Goal: Task Accomplishment & Management: Manage account settings

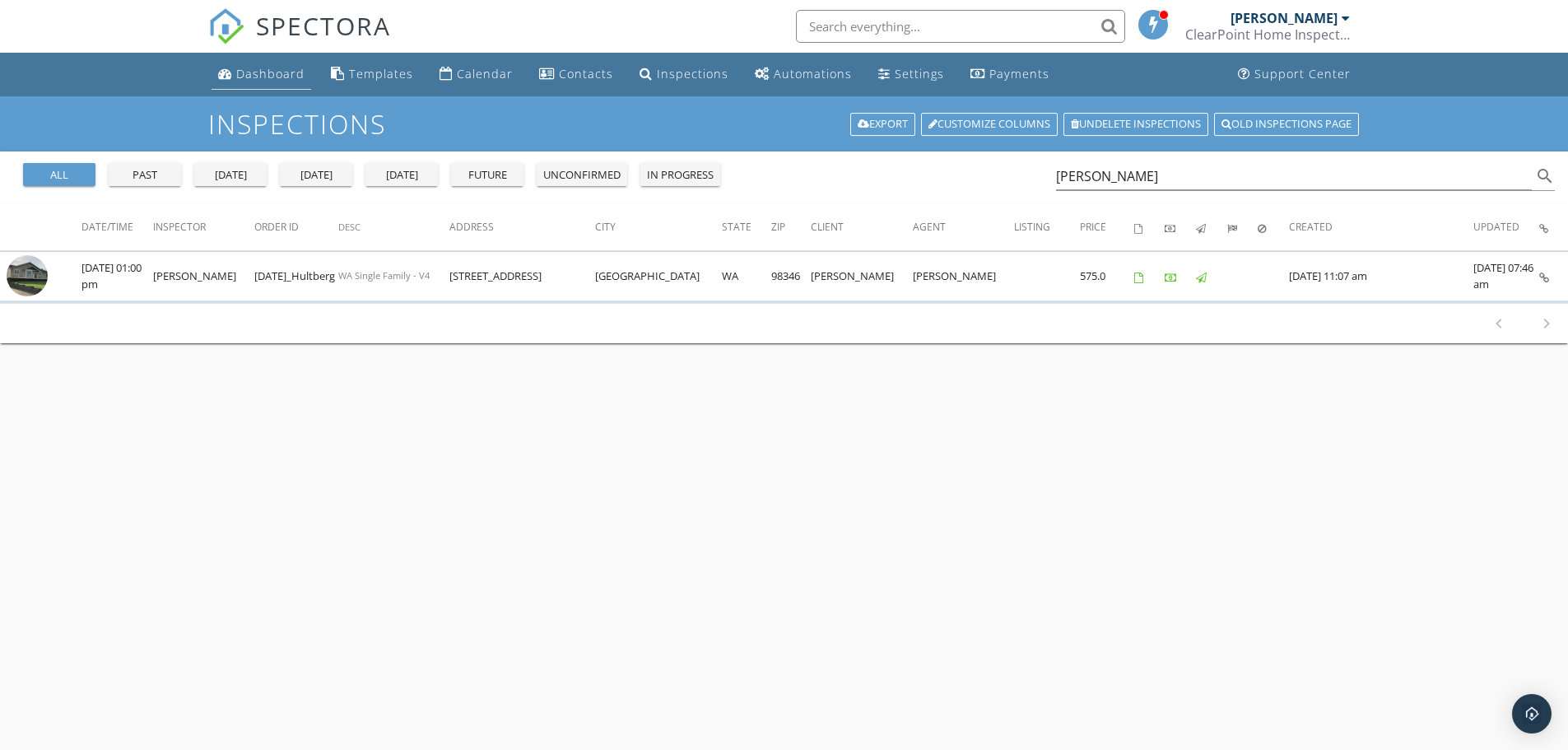
click at [268, 77] on div "Dashboard" at bounding box center [270, 74] width 68 height 15
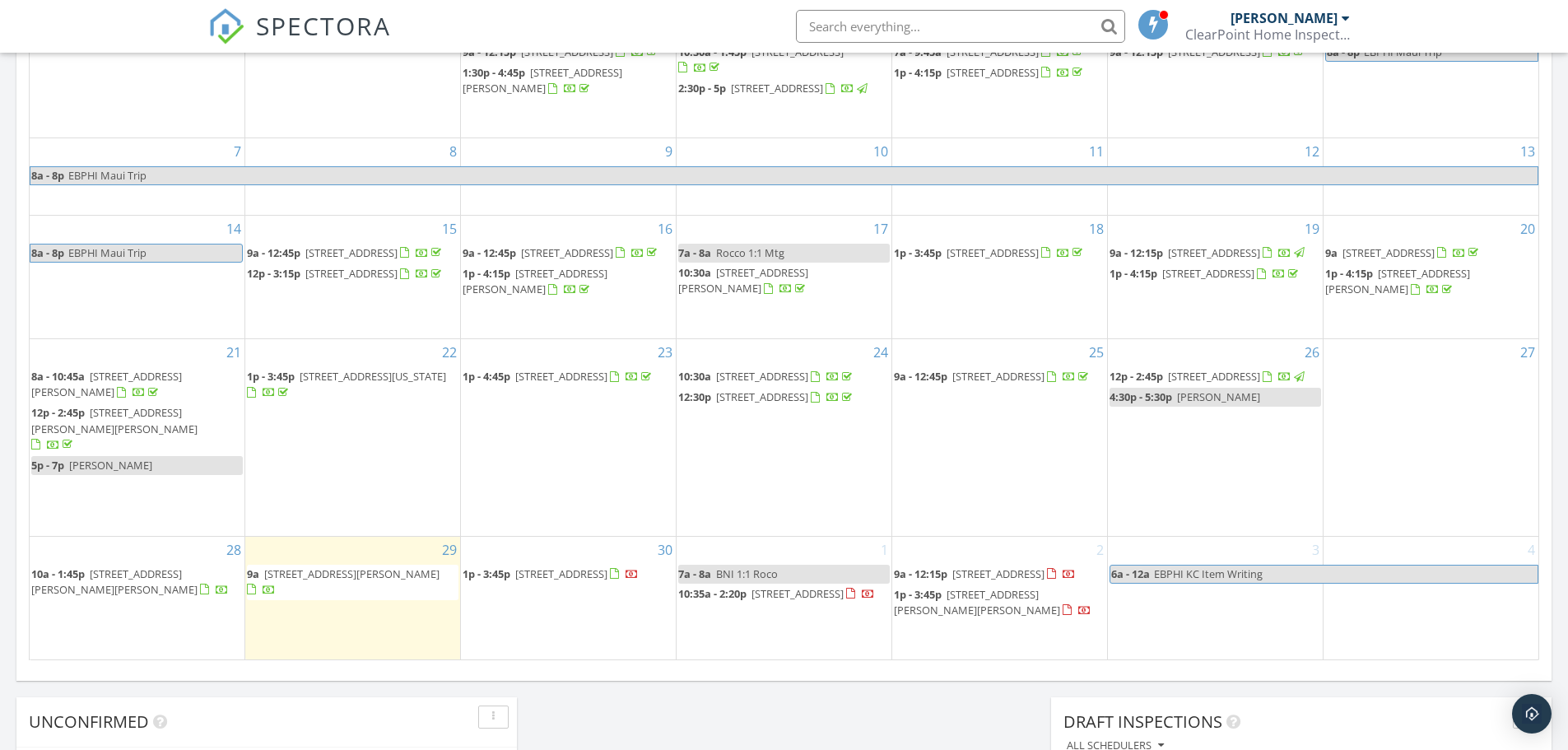
scroll to position [988, 0]
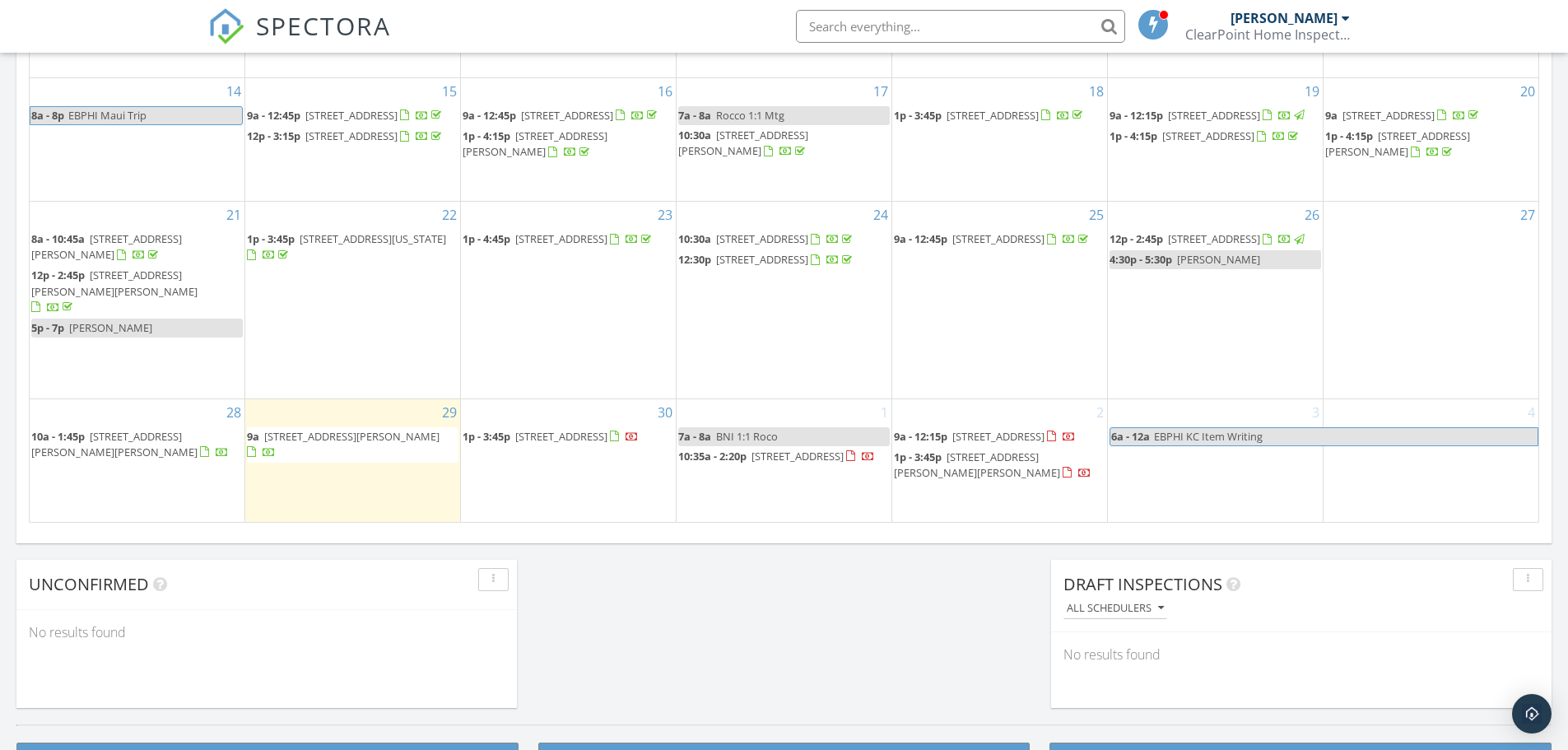
click at [732, 451] on span "10:35a - 2:20p 7321 Ashridge Ave SW, Port Orchard 98367" at bounding box center [777, 456] width 197 height 16
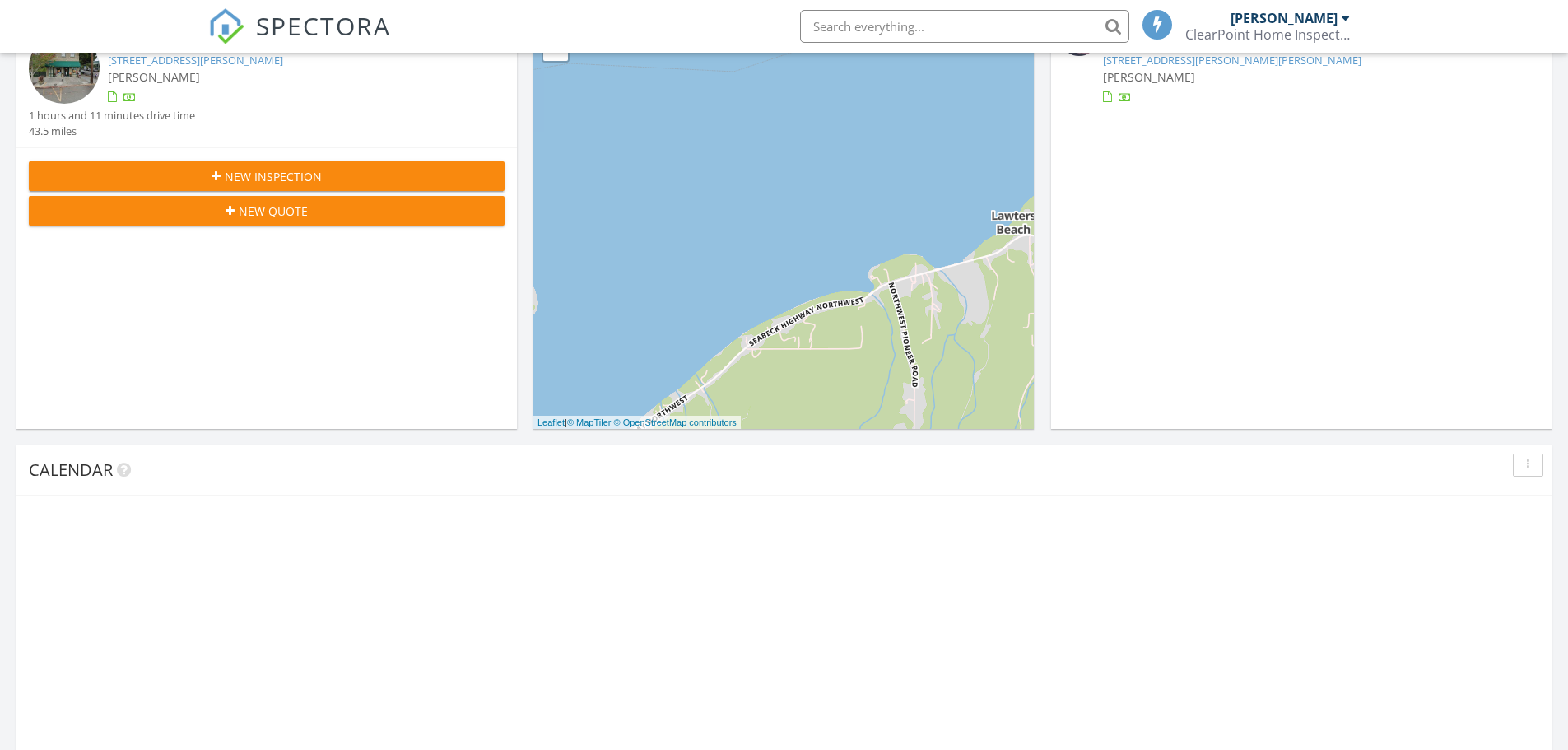
scroll to position [988, 0]
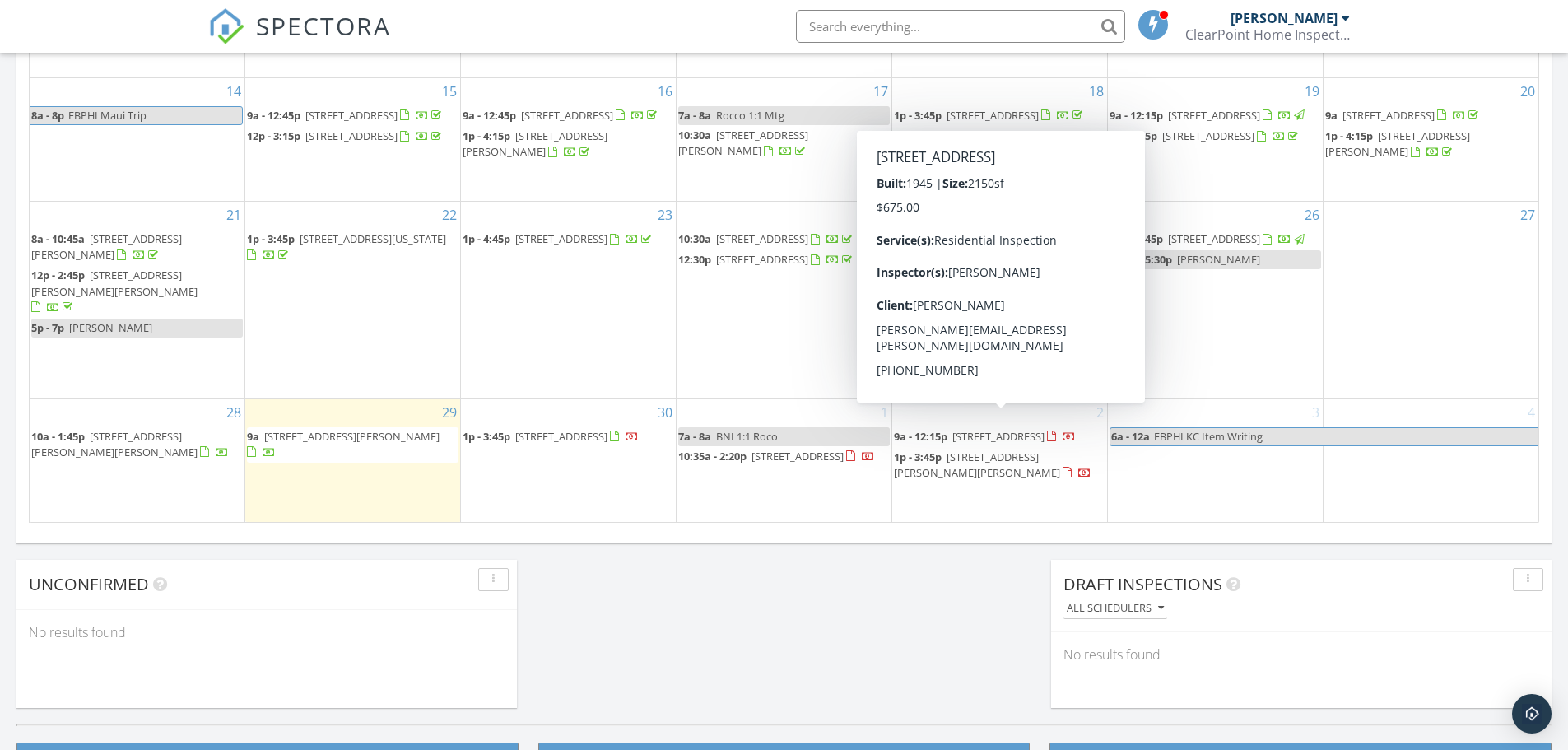
click at [952, 431] on span "4073 Erlands Point Rd NW, Bremerton 98312" at bounding box center [998, 436] width 92 height 14
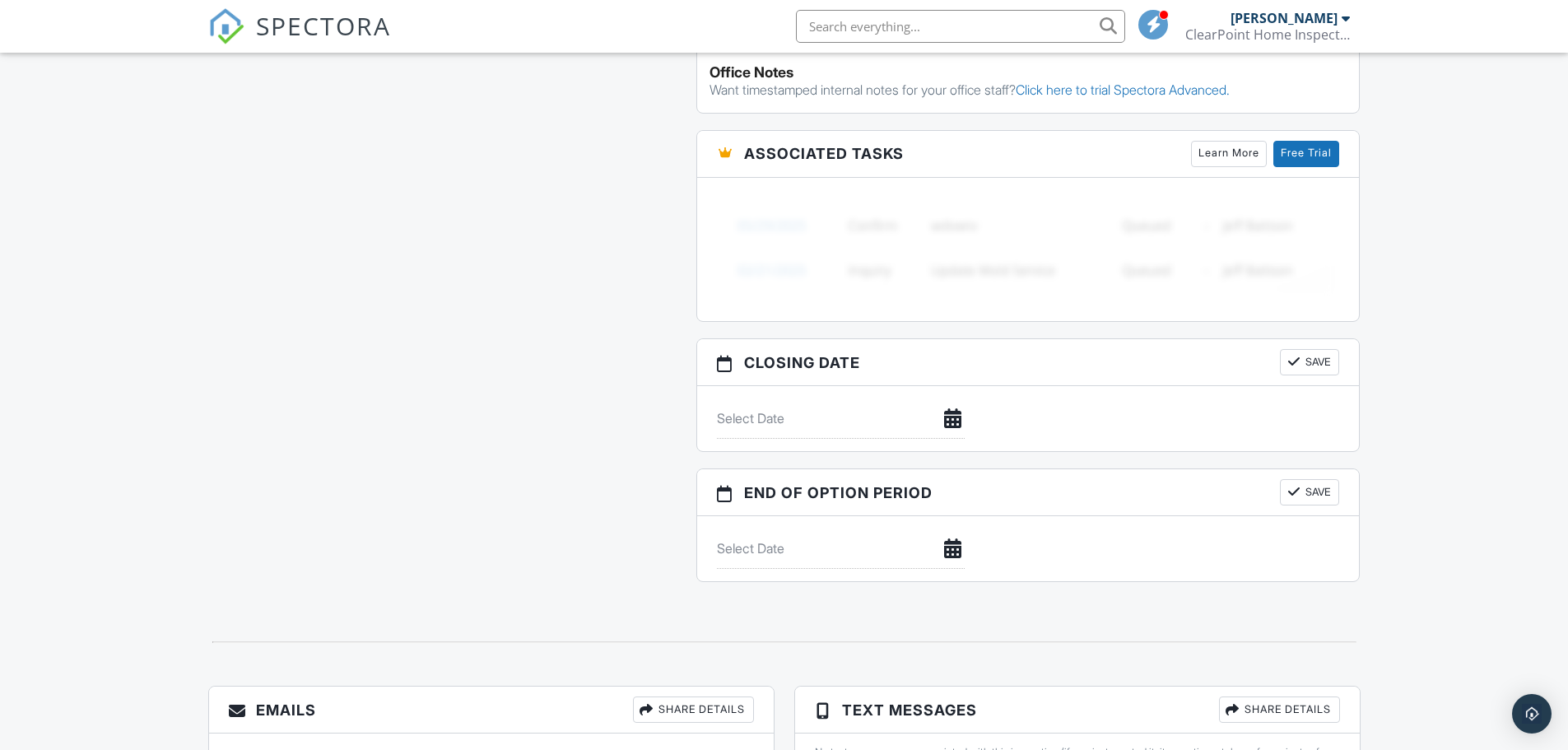
scroll to position [1386, 0]
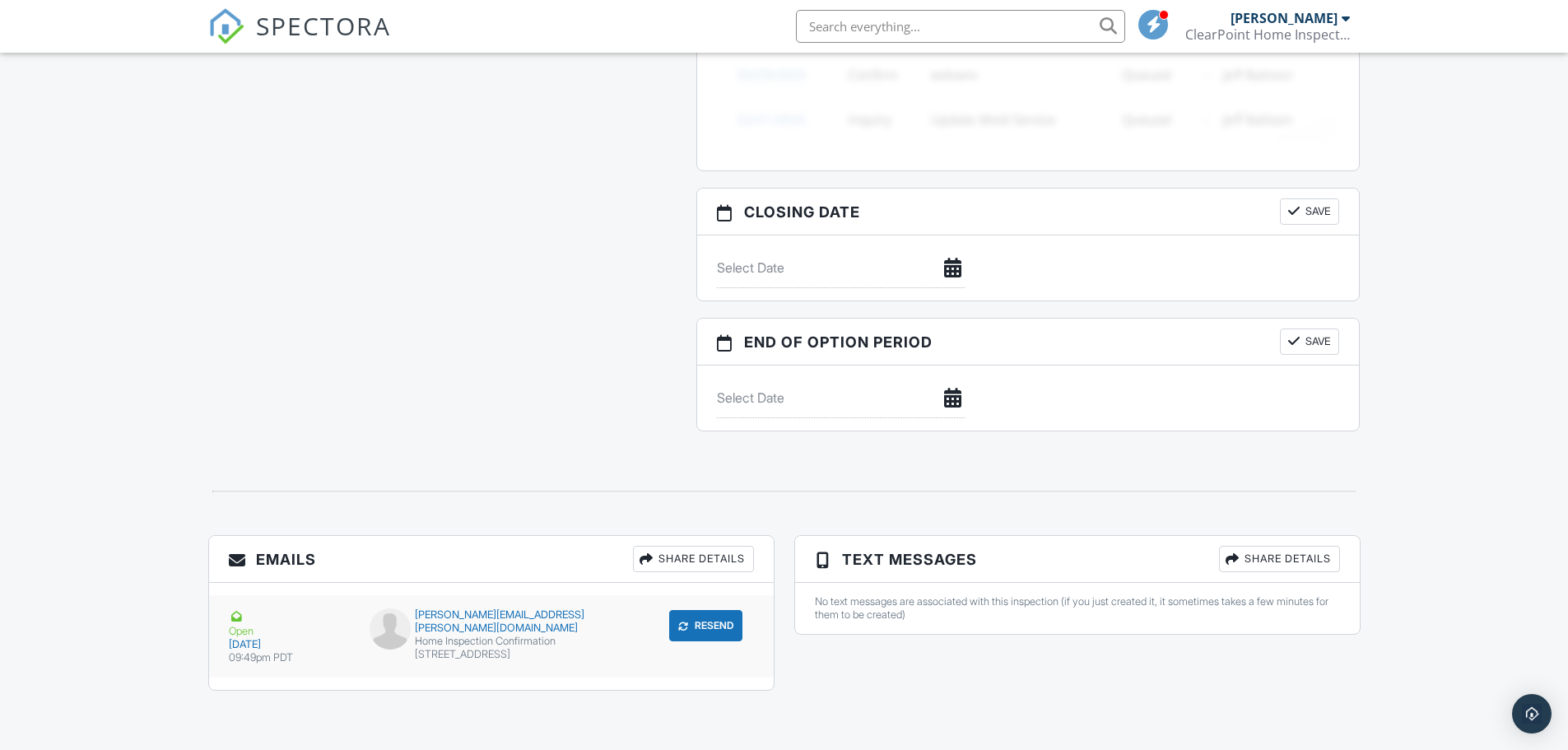
click at [446, 635] on div "Home Inspection Confirmation [STREET_ADDRESS]" at bounding box center [491, 649] width 243 height 27
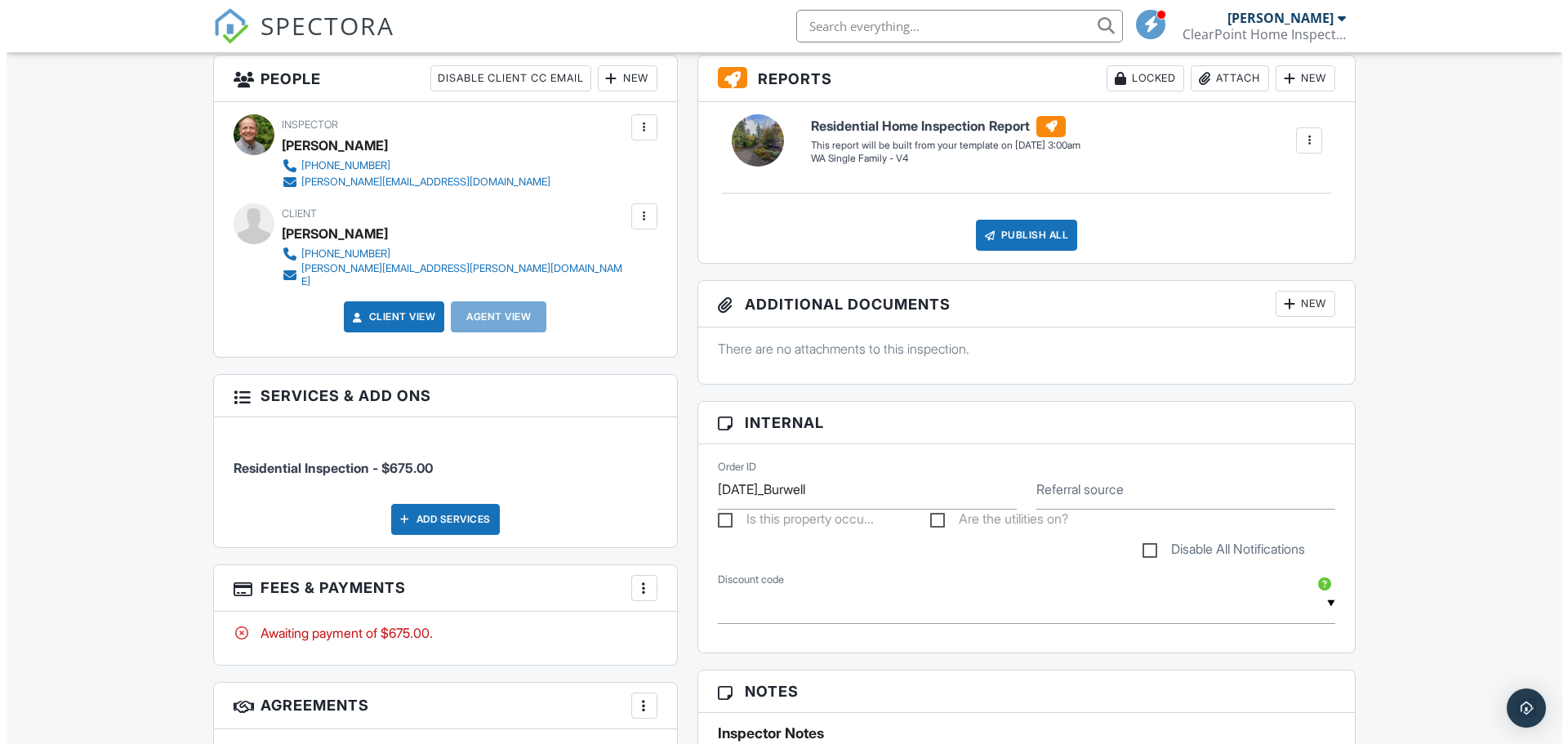
scroll to position [313, 0]
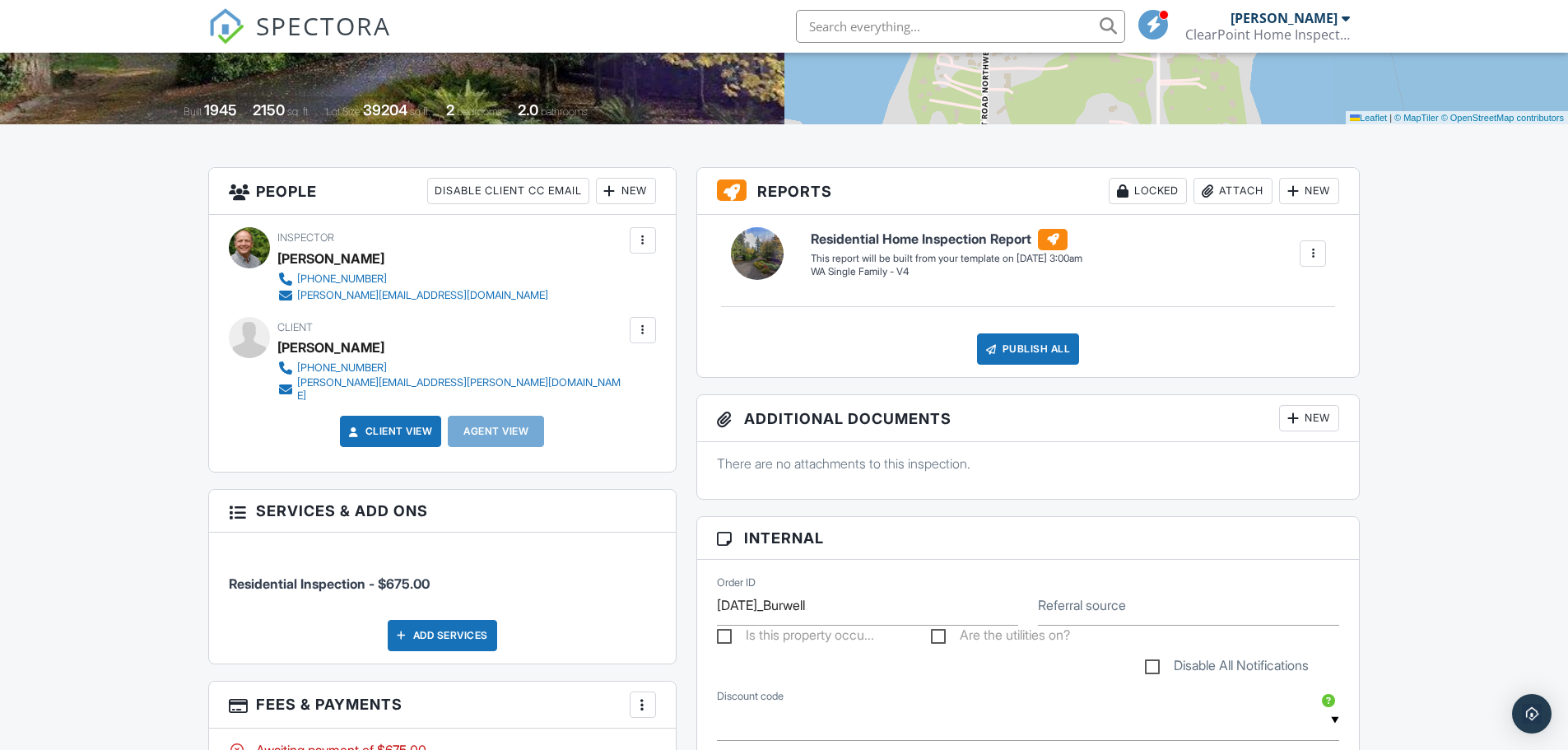
click at [642, 333] on div at bounding box center [642, 330] width 16 height 16
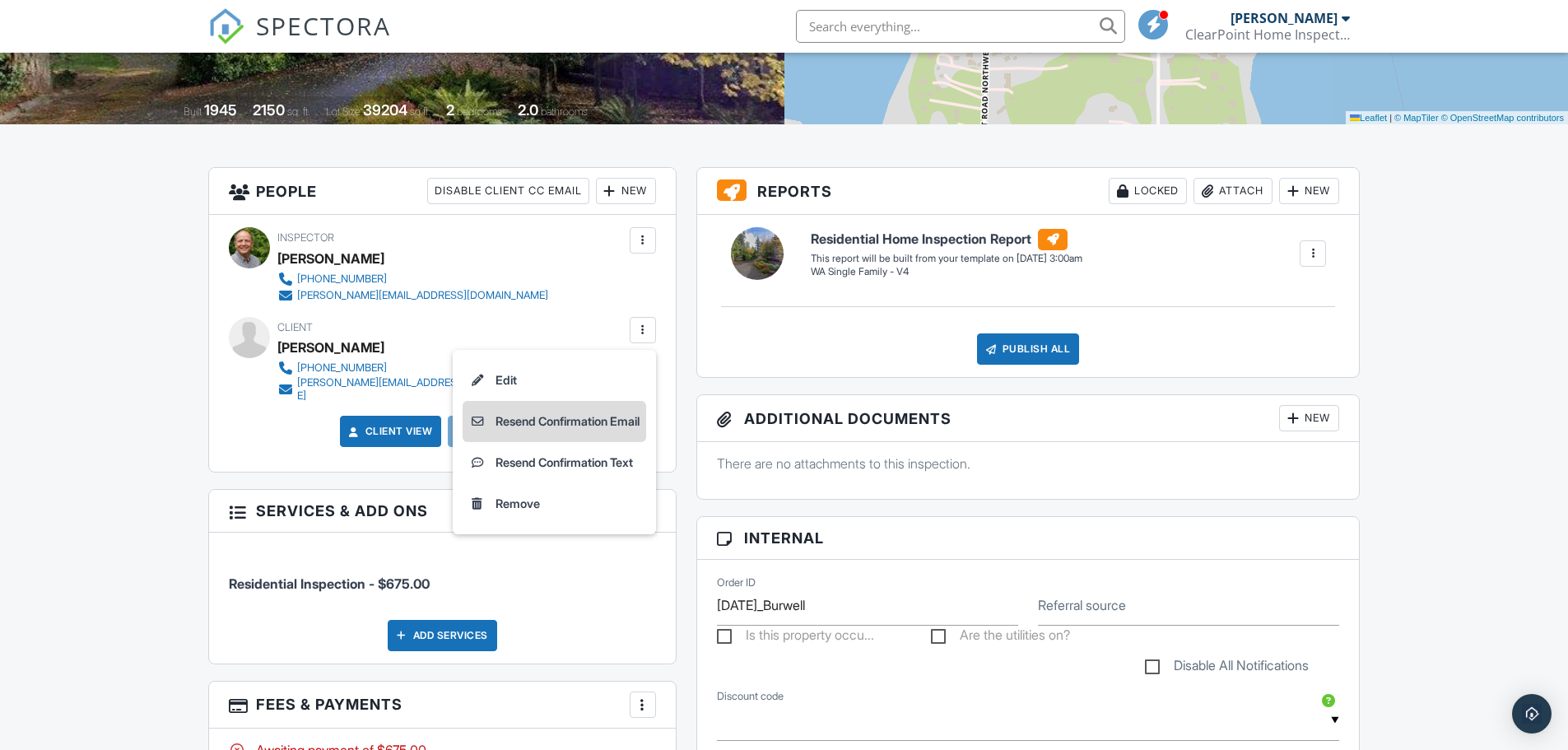
click at [560, 424] on li "Resend Confirmation Email" at bounding box center [555, 421] width 184 height 41
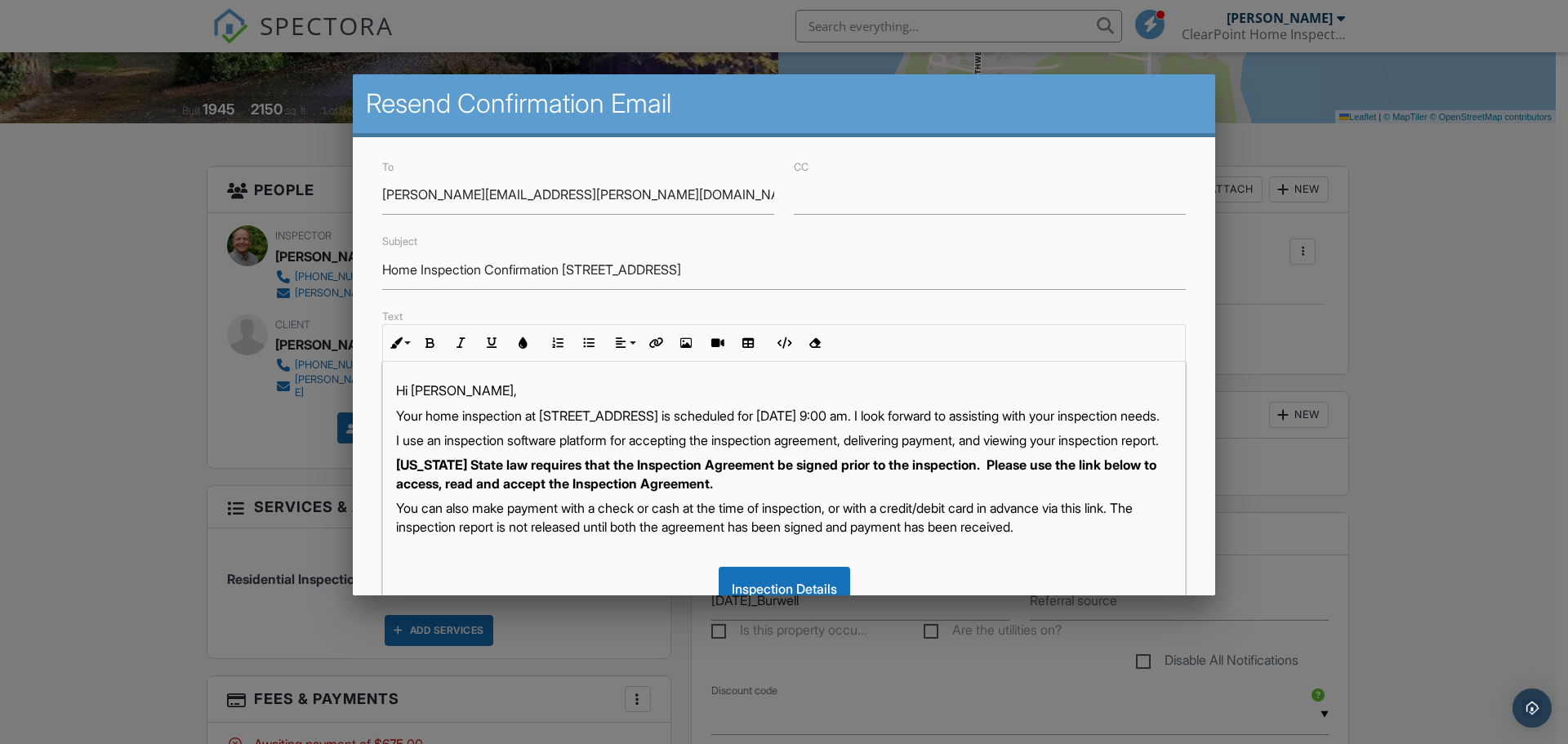
click at [532, 413] on p "Your home inspection at 4073 Erlands Point Rd NW, Bremerton, WA 98312 is schedu…" at bounding box center [784, 416] width 776 height 18
drag, startPoint x: 919, startPoint y: 415, endPoint x: 932, endPoint y: 471, distance: 57.5
click at [932, 471] on div "Hi Jonh, Your home inspection is scheduled for this coming Thursday, 10/02/2025…" at bounding box center [784, 566] width 802 height 409
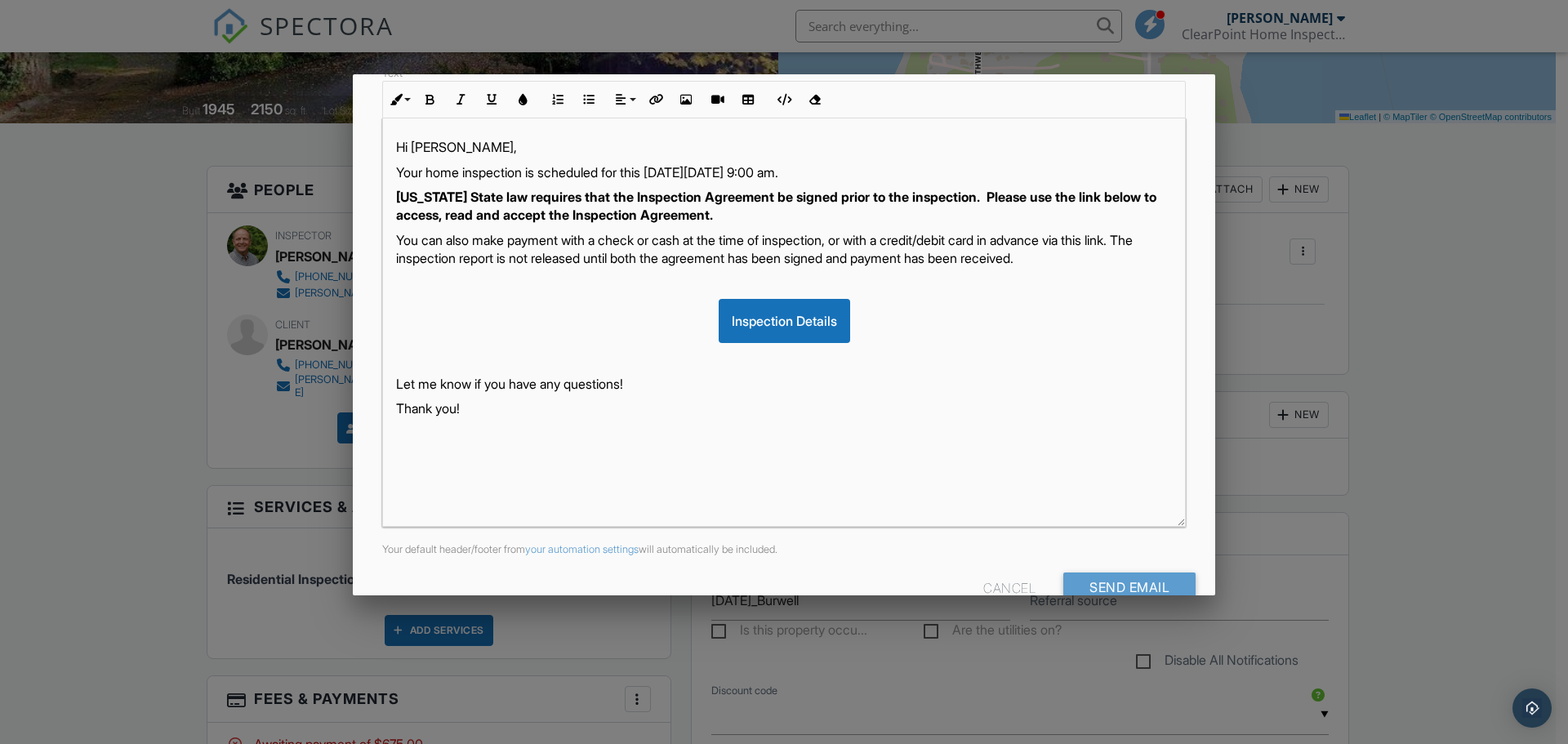
scroll to position [282, 0]
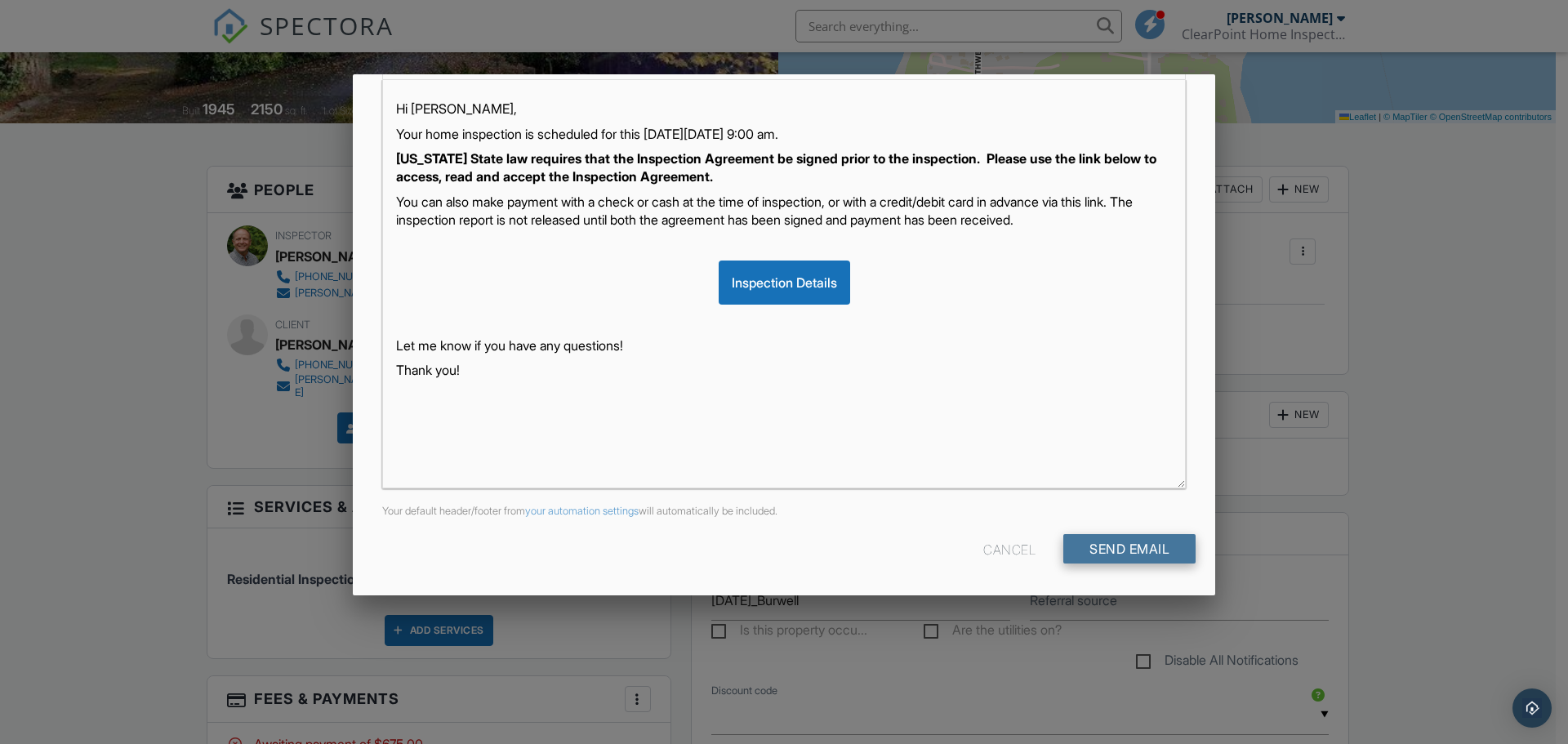
click at [1100, 551] on input "Send Email" at bounding box center [1129, 549] width 132 height 29
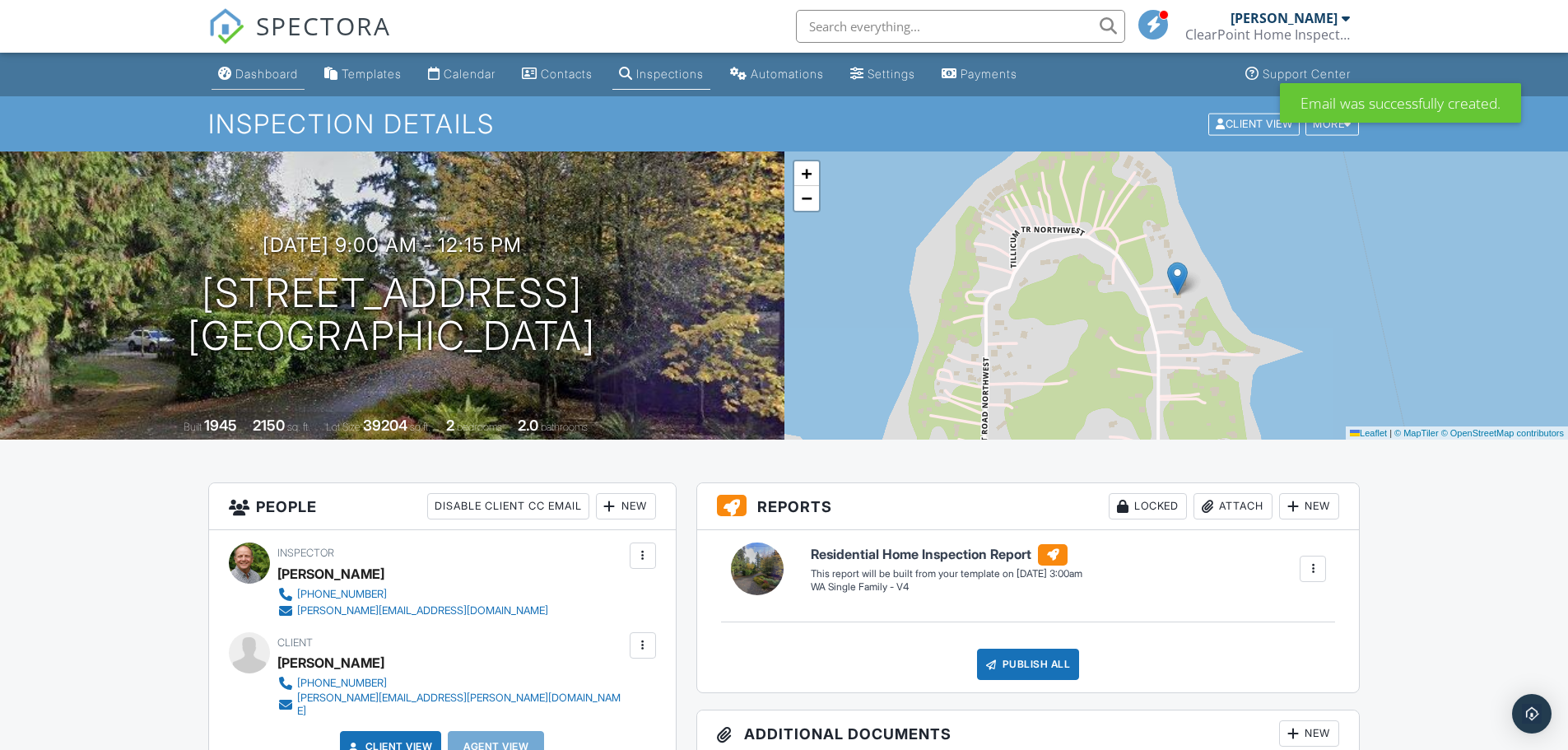
click at [275, 75] on div "Dashboard" at bounding box center [266, 74] width 62 height 14
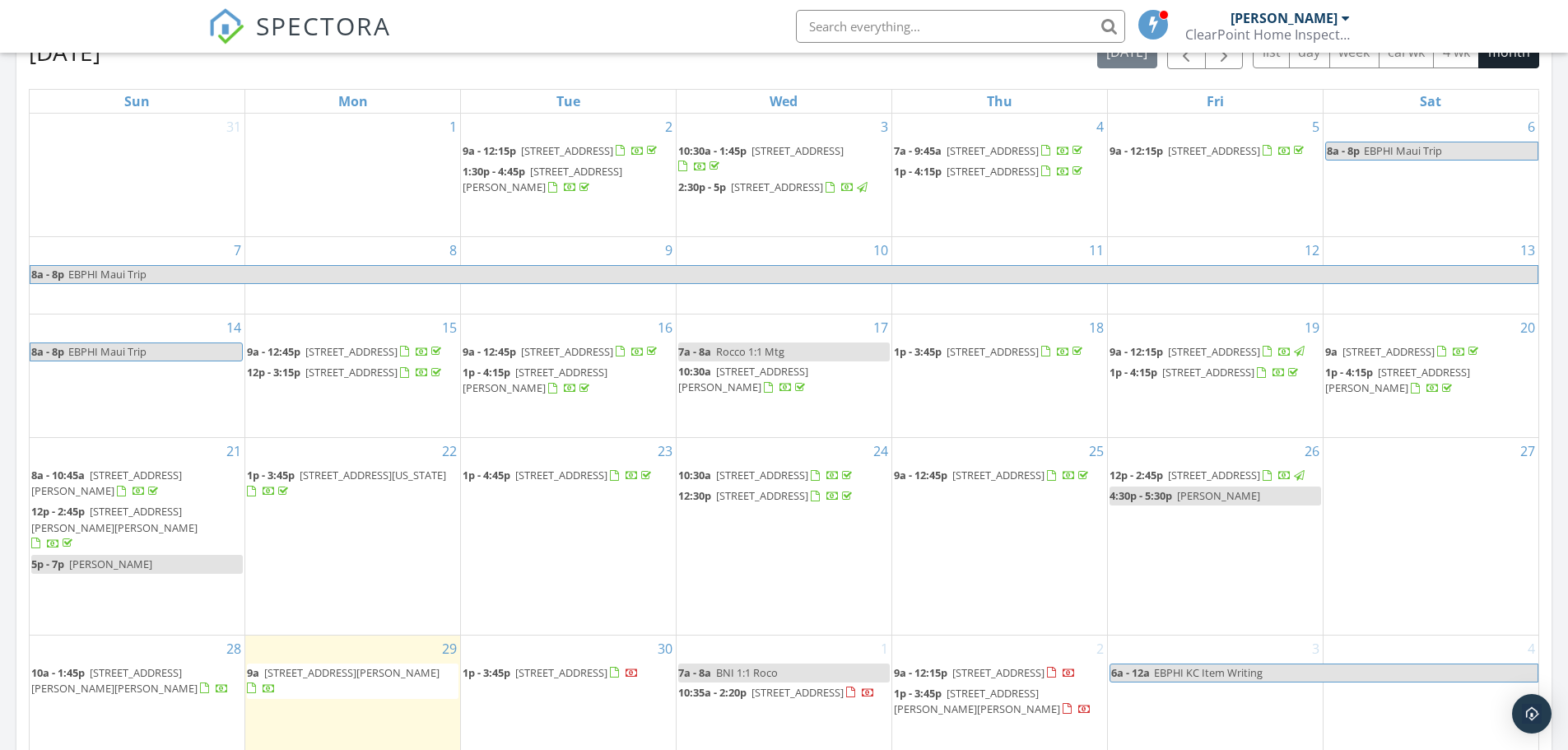
scroll to position [824, 0]
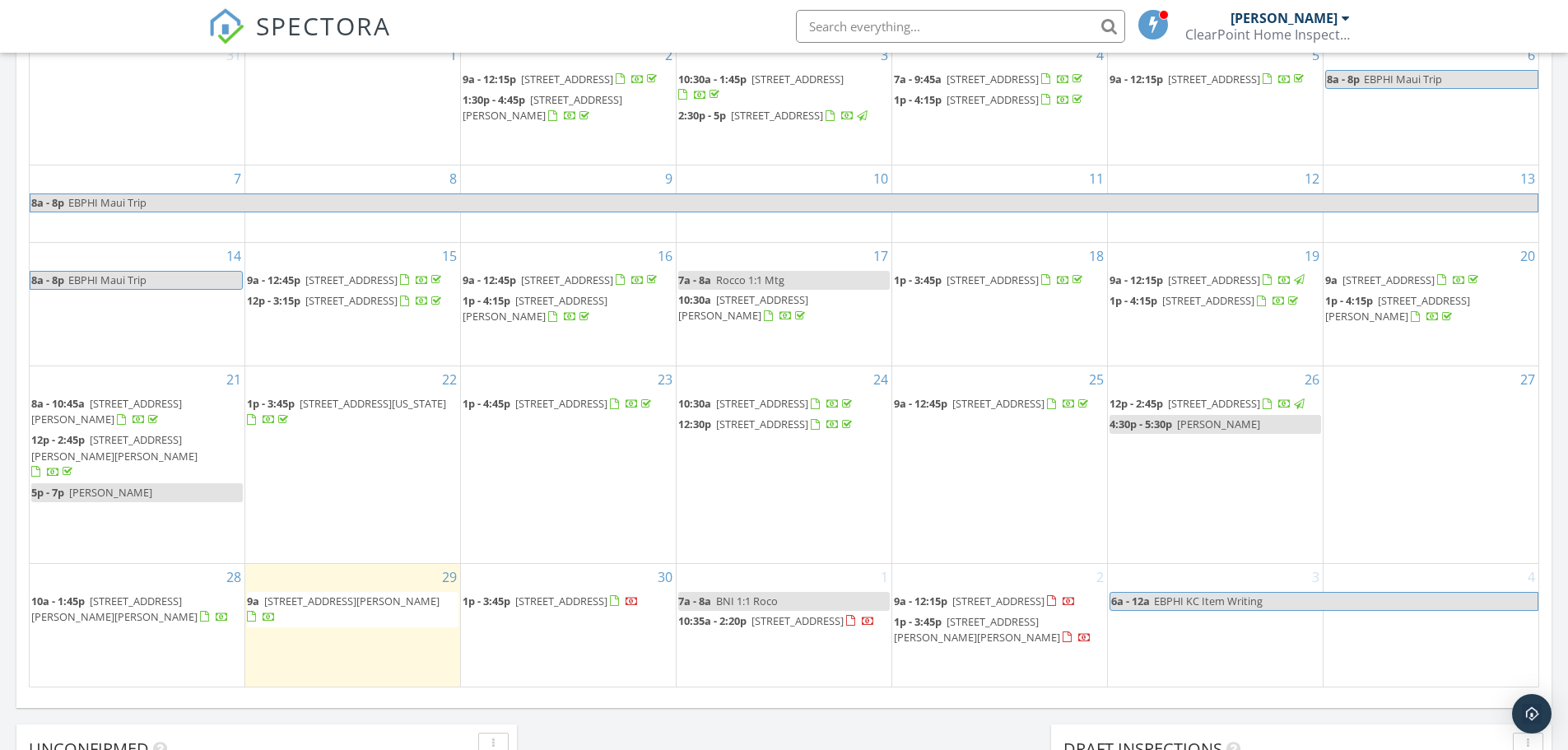
click at [967, 633] on span "[STREET_ADDRESS][PERSON_NAME][PERSON_NAME]" at bounding box center [977, 629] width 166 height 31
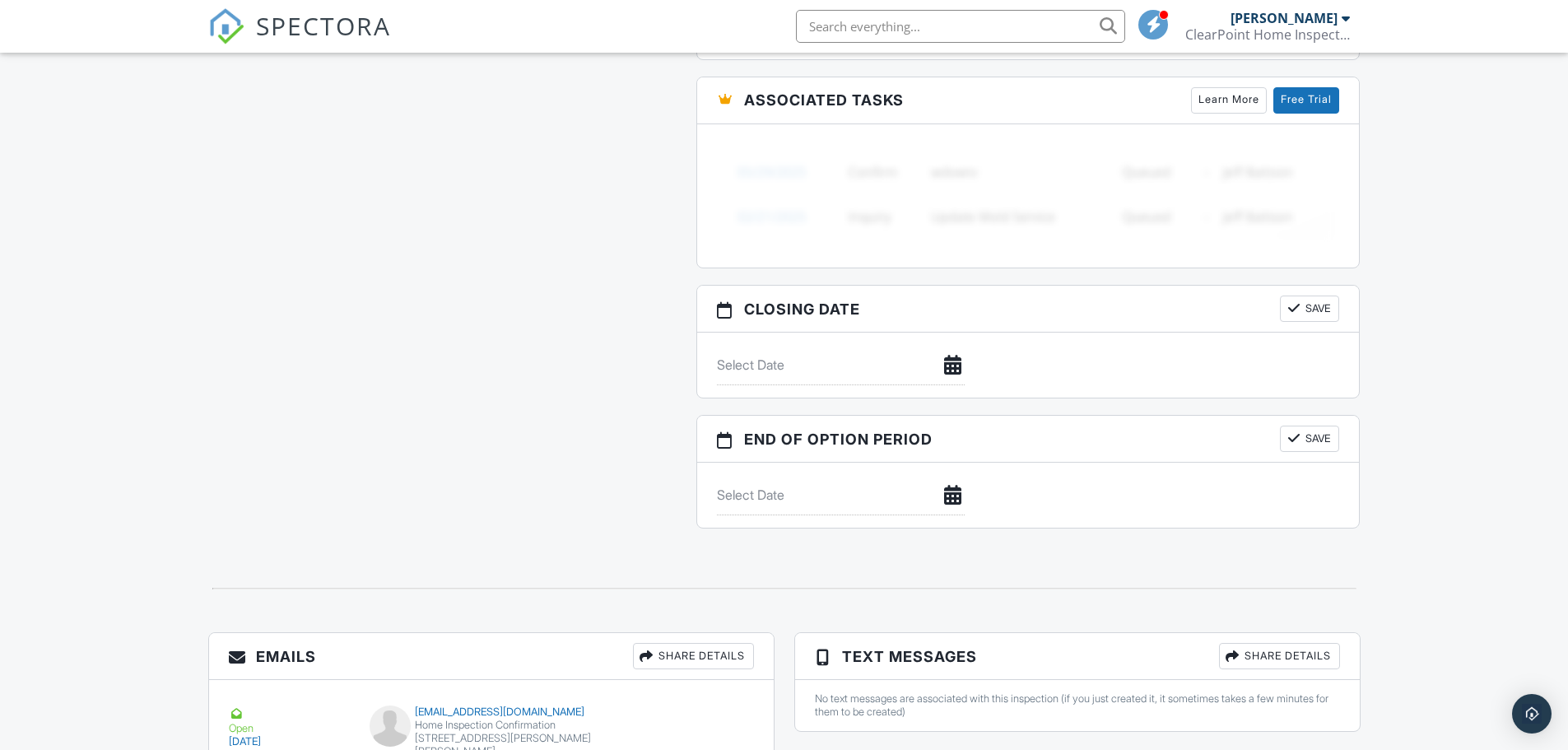
scroll to position [1468, 0]
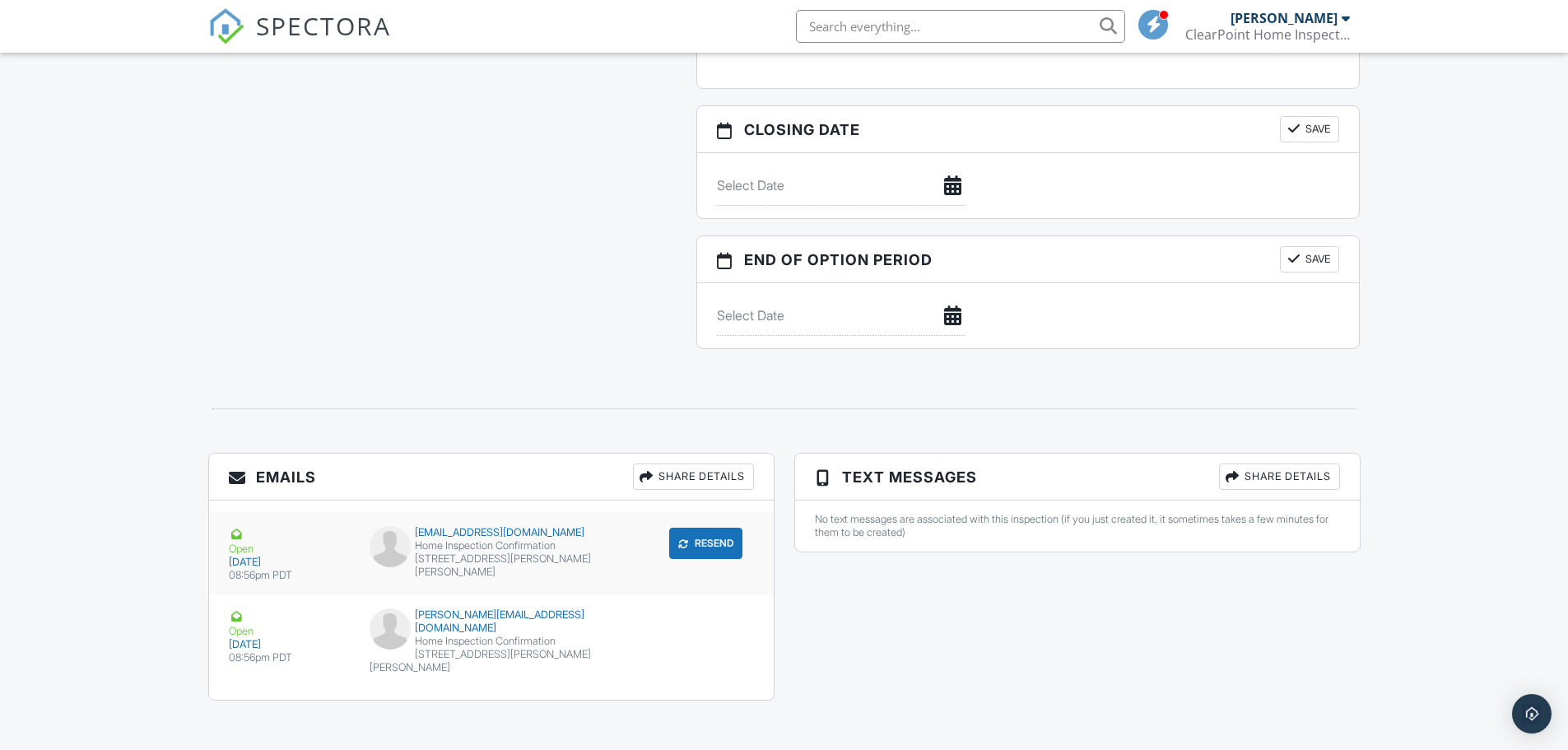
click at [460, 536] on div "[EMAIL_ADDRESS][DOMAIN_NAME]" at bounding box center [491, 533] width 243 height 13
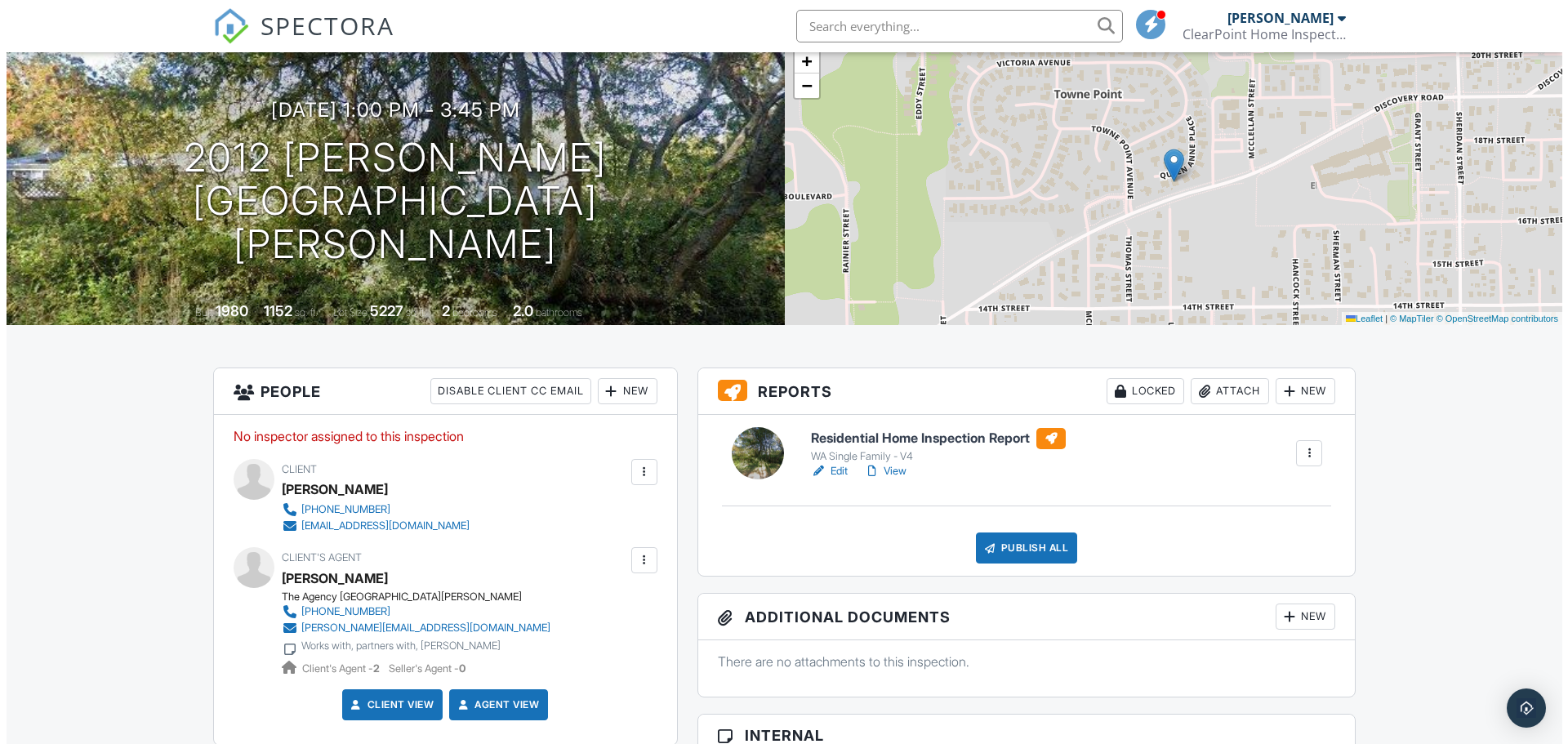
scroll to position [163, 0]
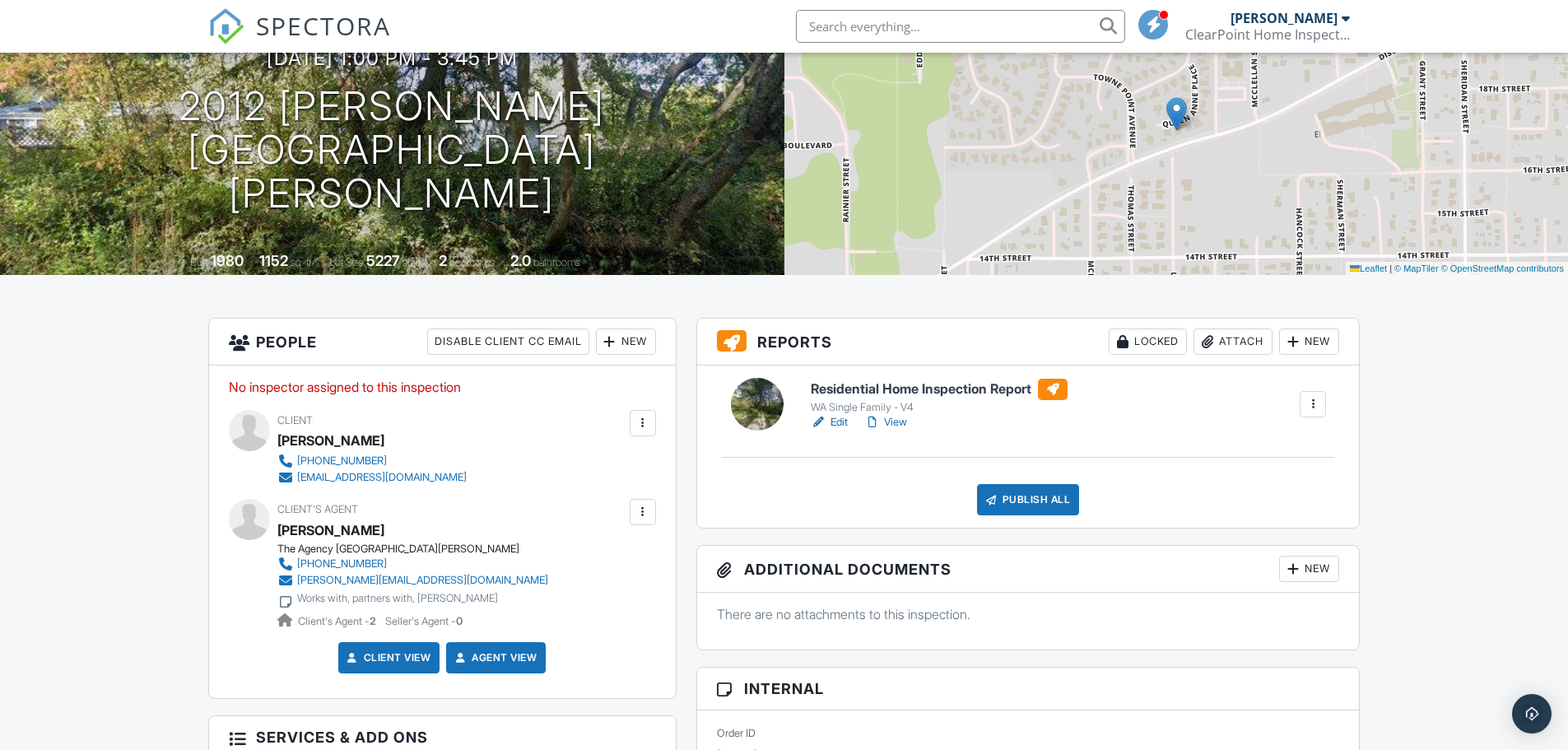
click at [629, 344] on div "New" at bounding box center [625, 342] width 60 height 27
click at [638, 388] on li "Inspector" at bounding box center [686, 391] width 163 height 41
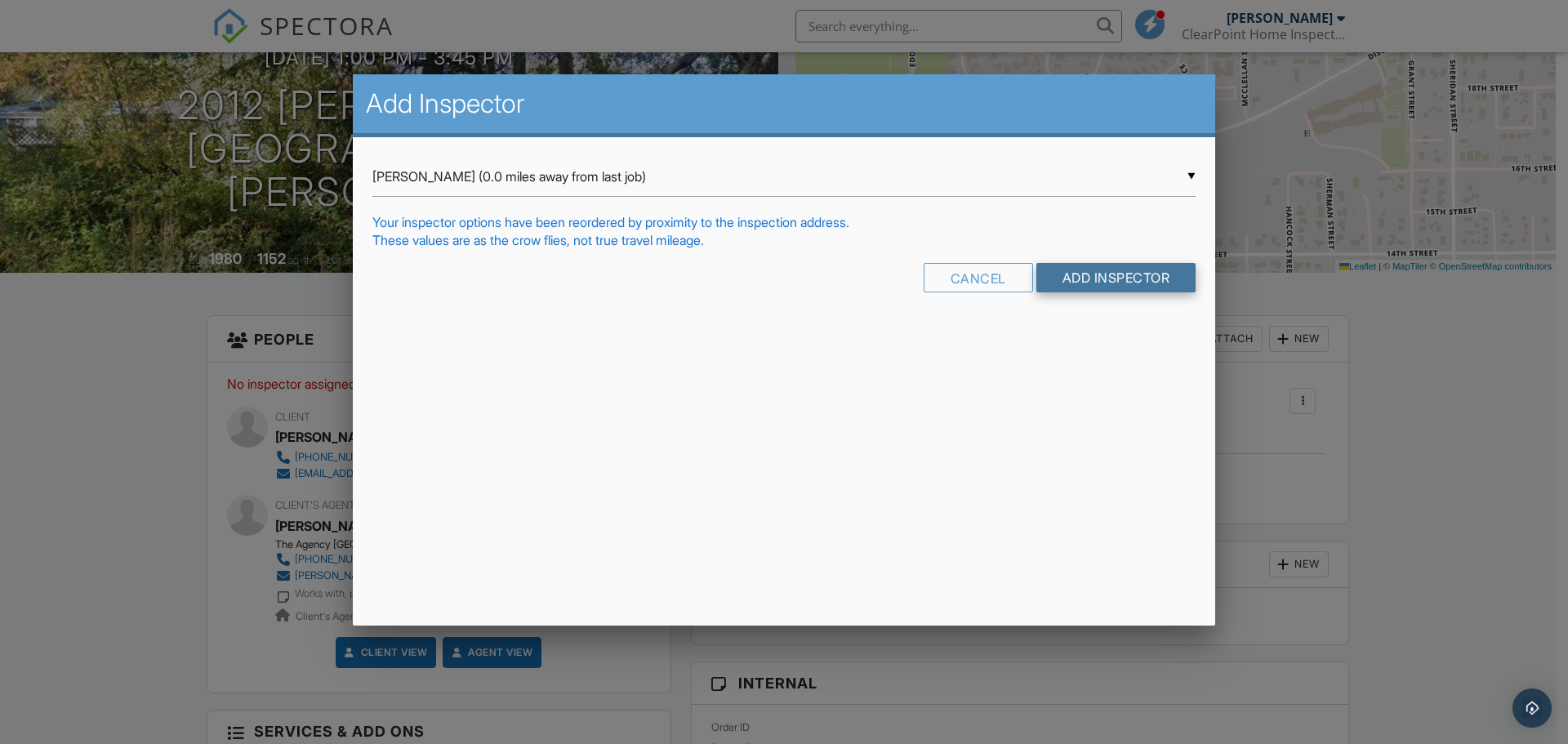
click at [1084, 278] on input "Add Inspector" at bounding box center [1116, 277] width 160 height 29
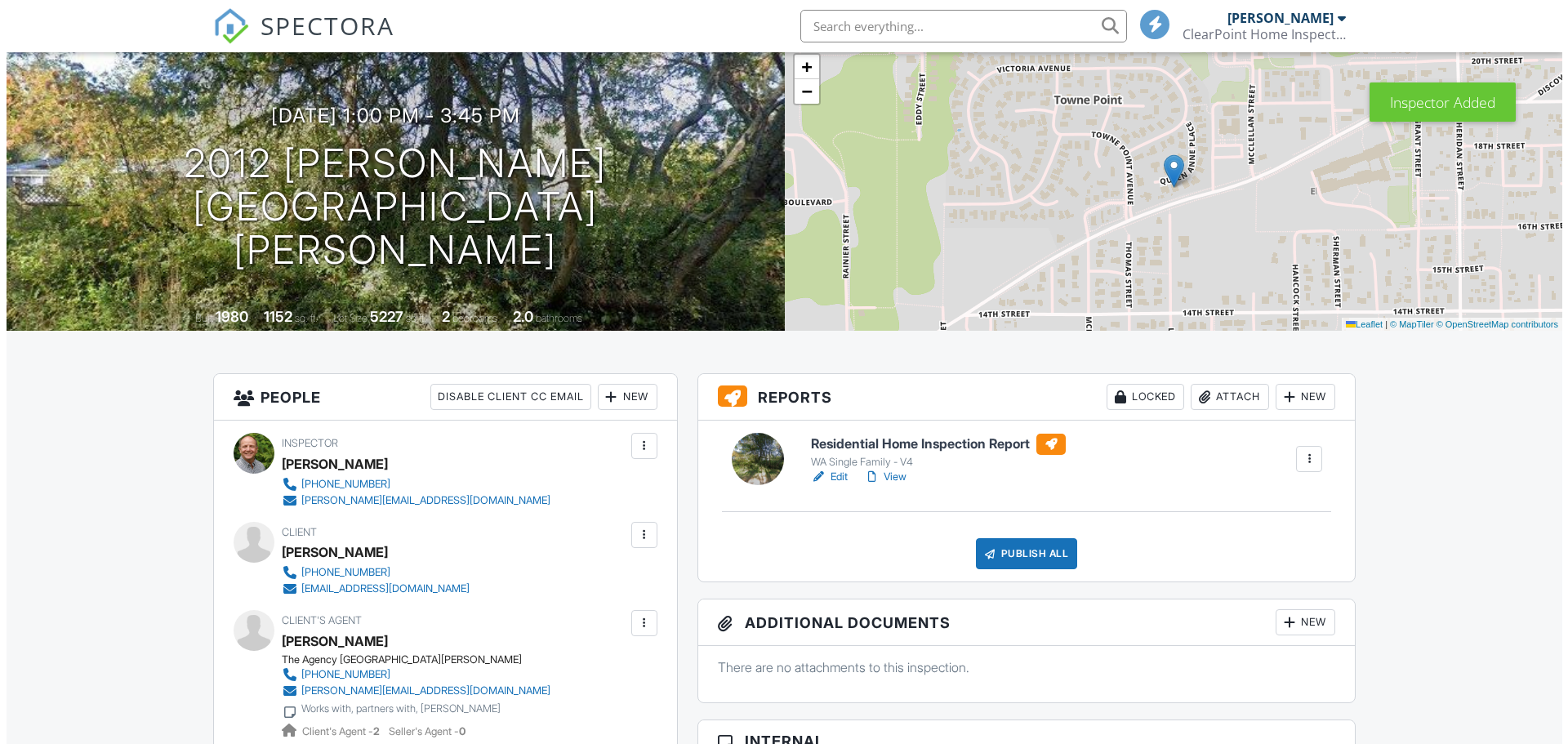
scroll to position [409, 0]
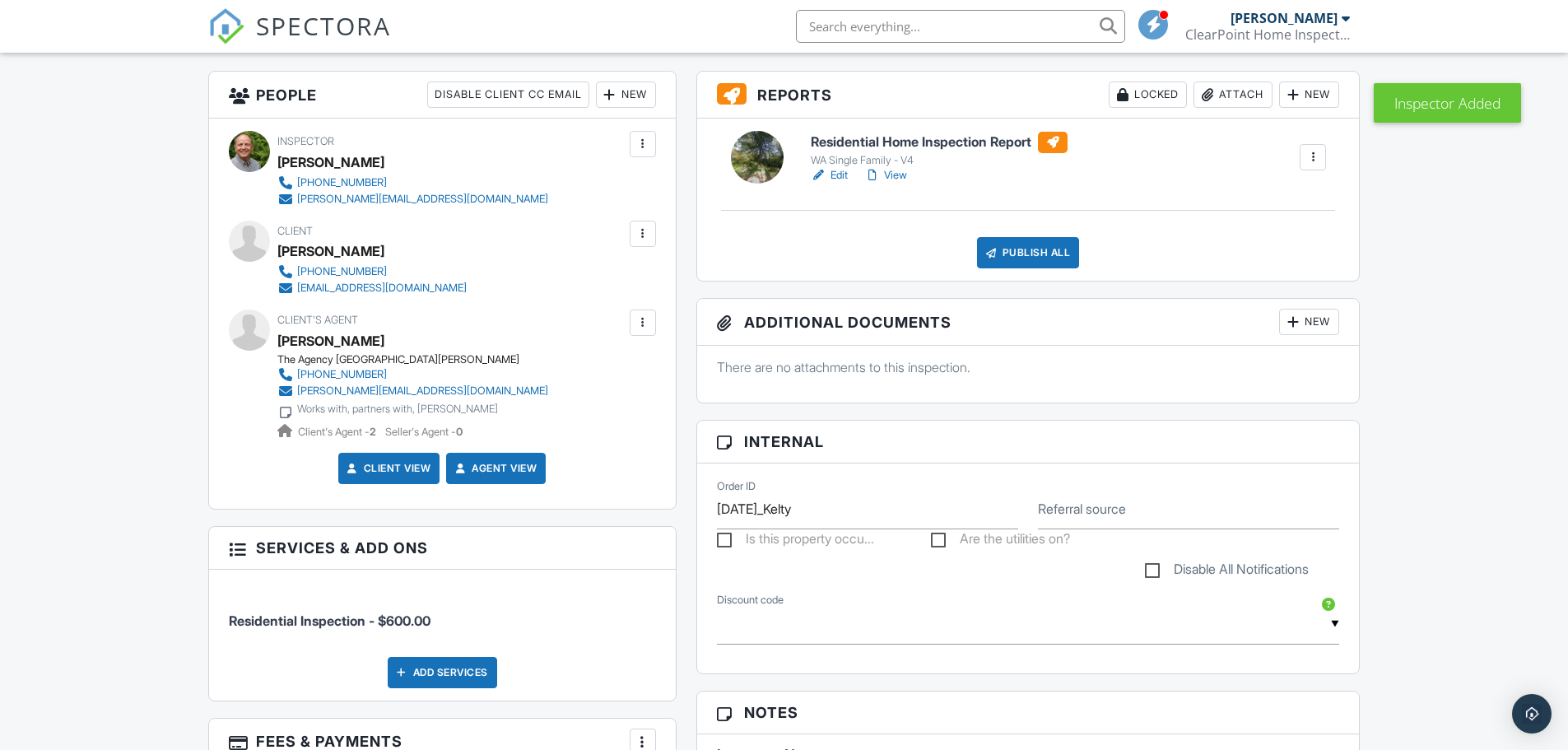
click at [642, 237] on div at bounding box center [642, 233] width 16 height 16
click at [580, 324] on li "Resend Confirmation Email" at bounding box center [555, 325] width 184 height 41
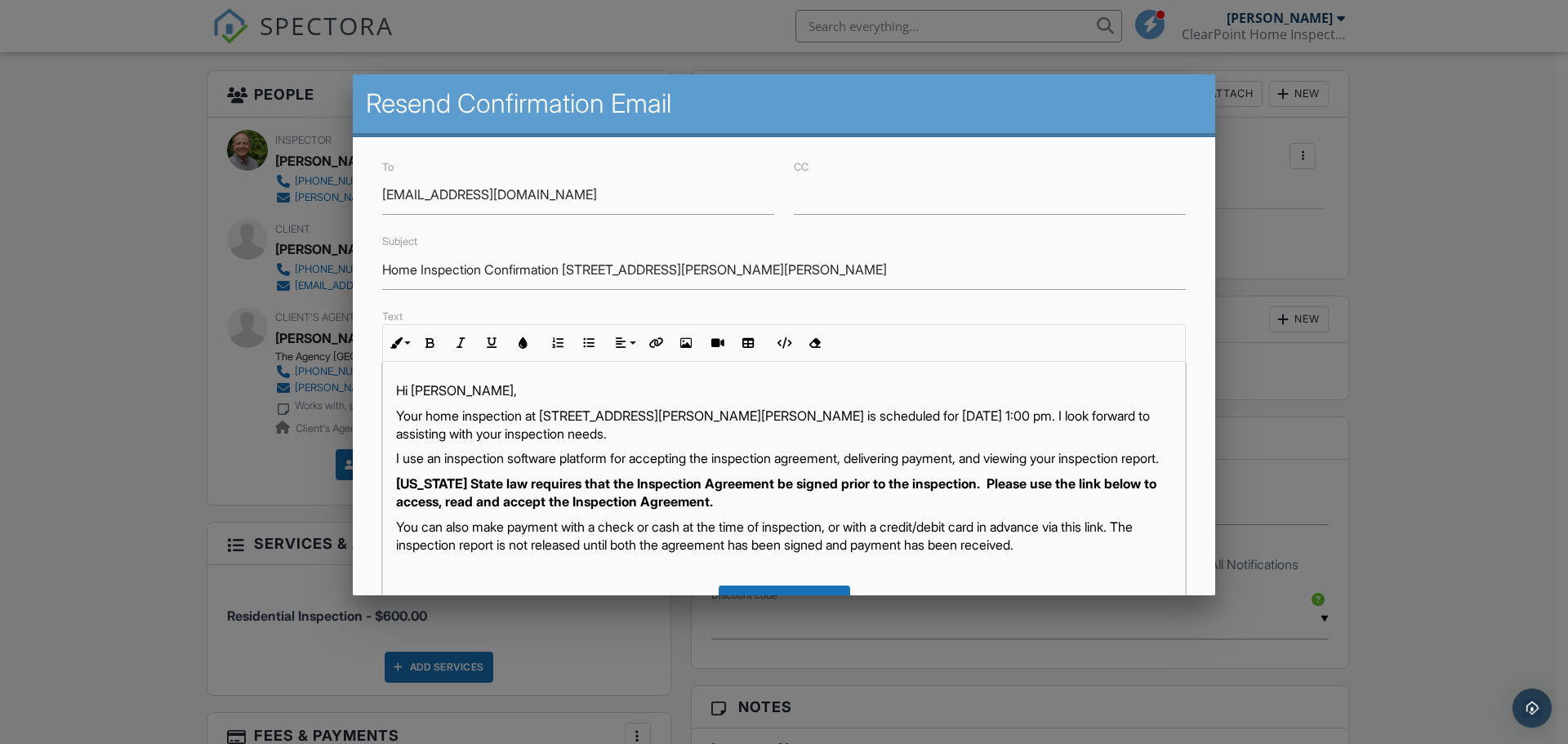
click at [950, 414] on p "Your home inspection at [STREET_ADDRESS][PERSON_NAME][PERSON_NAME] is scheduled…" at bounding box center [784, 425] width 776 height 37
drag, startPoint x: 514, startPoint y: 479, endPoint x: 378, endPoint y: 457, distance: 137.8
click at [378, 457] on div "Text Inline Style XLarge Large Normal Small Light Small/Light Bold Italic Under…" at bounding box center [784, 538] width 823 height 464
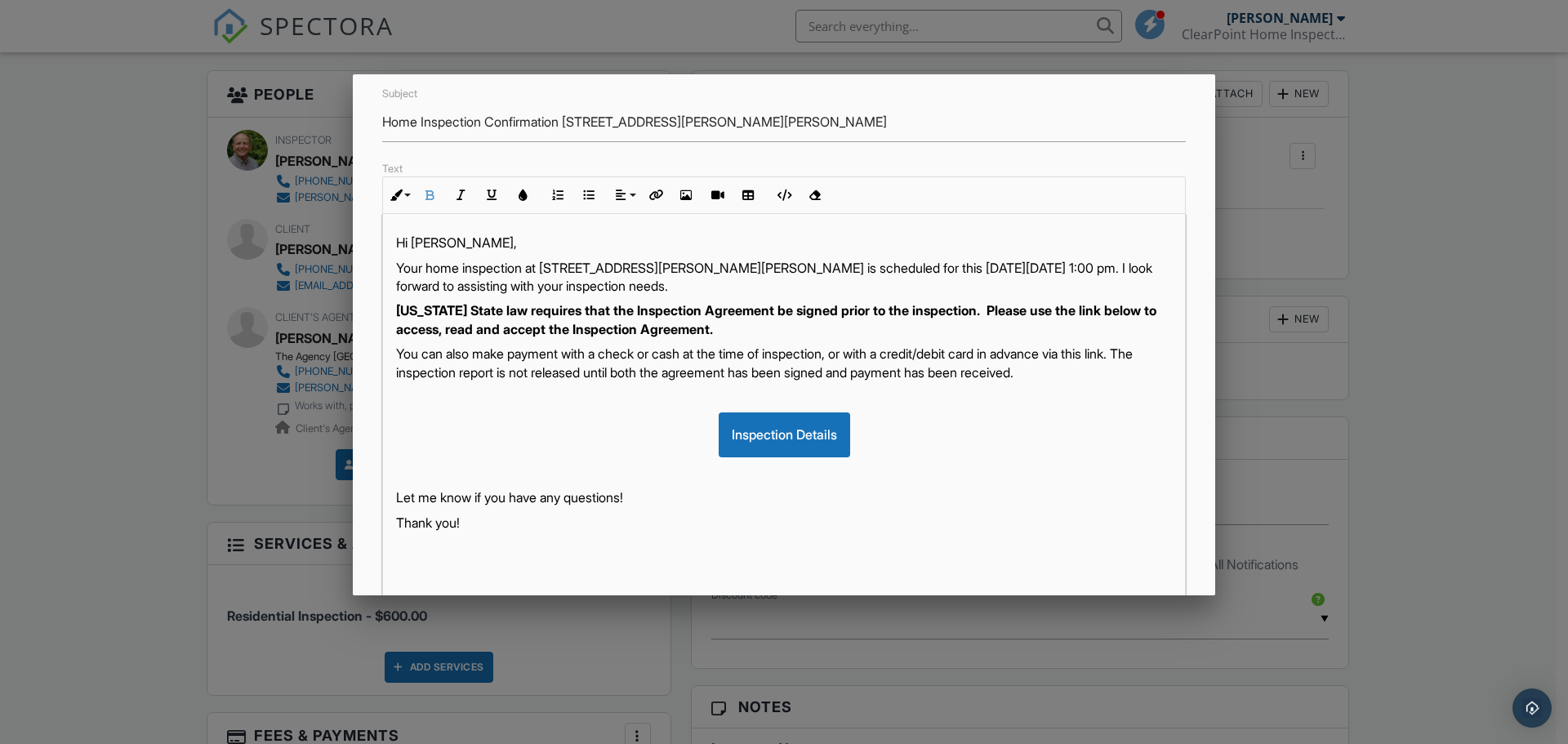
scroll to position [282, 0]
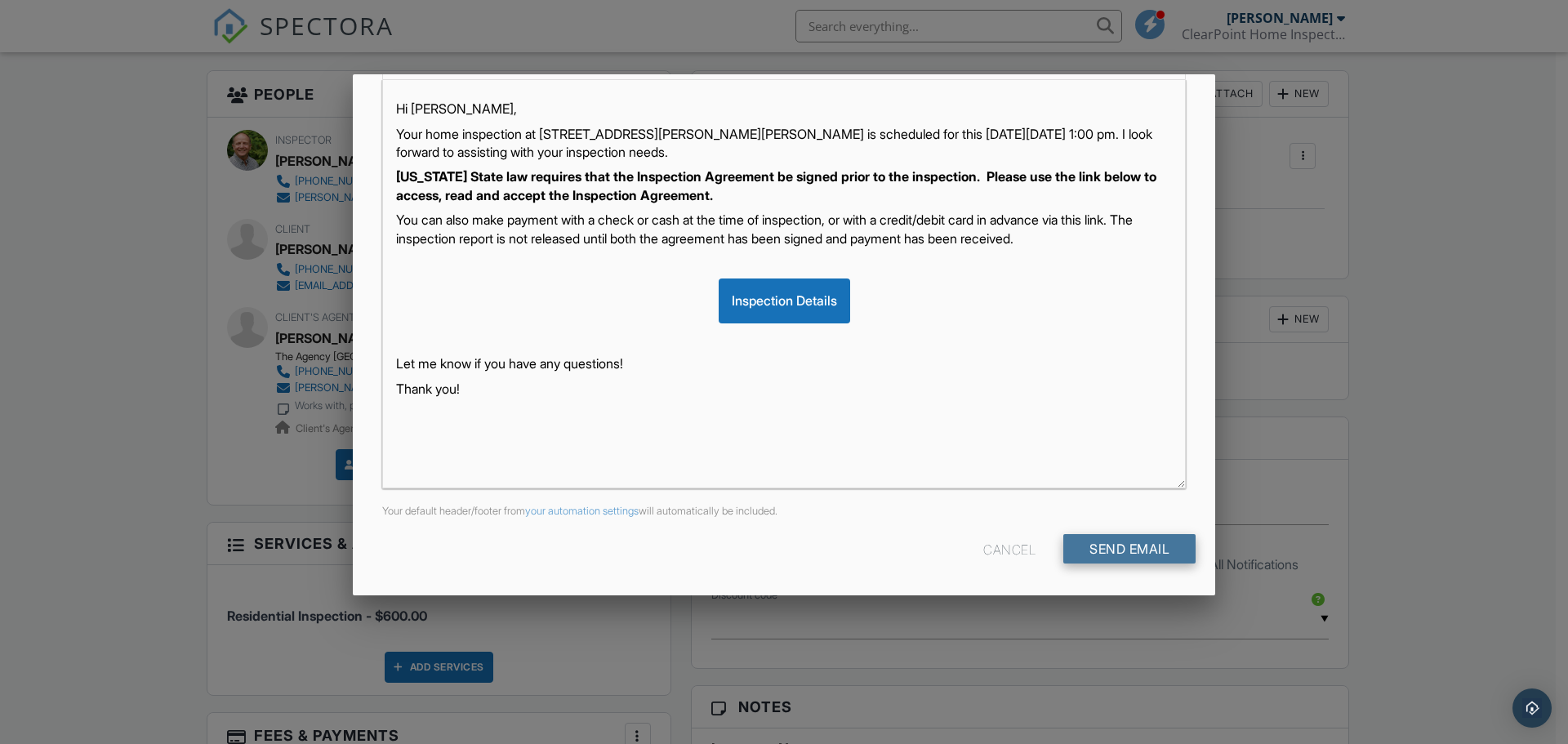
click at [1109, 550] on input "Send Email" at bounding box center [1129, 549] width 132 height 29
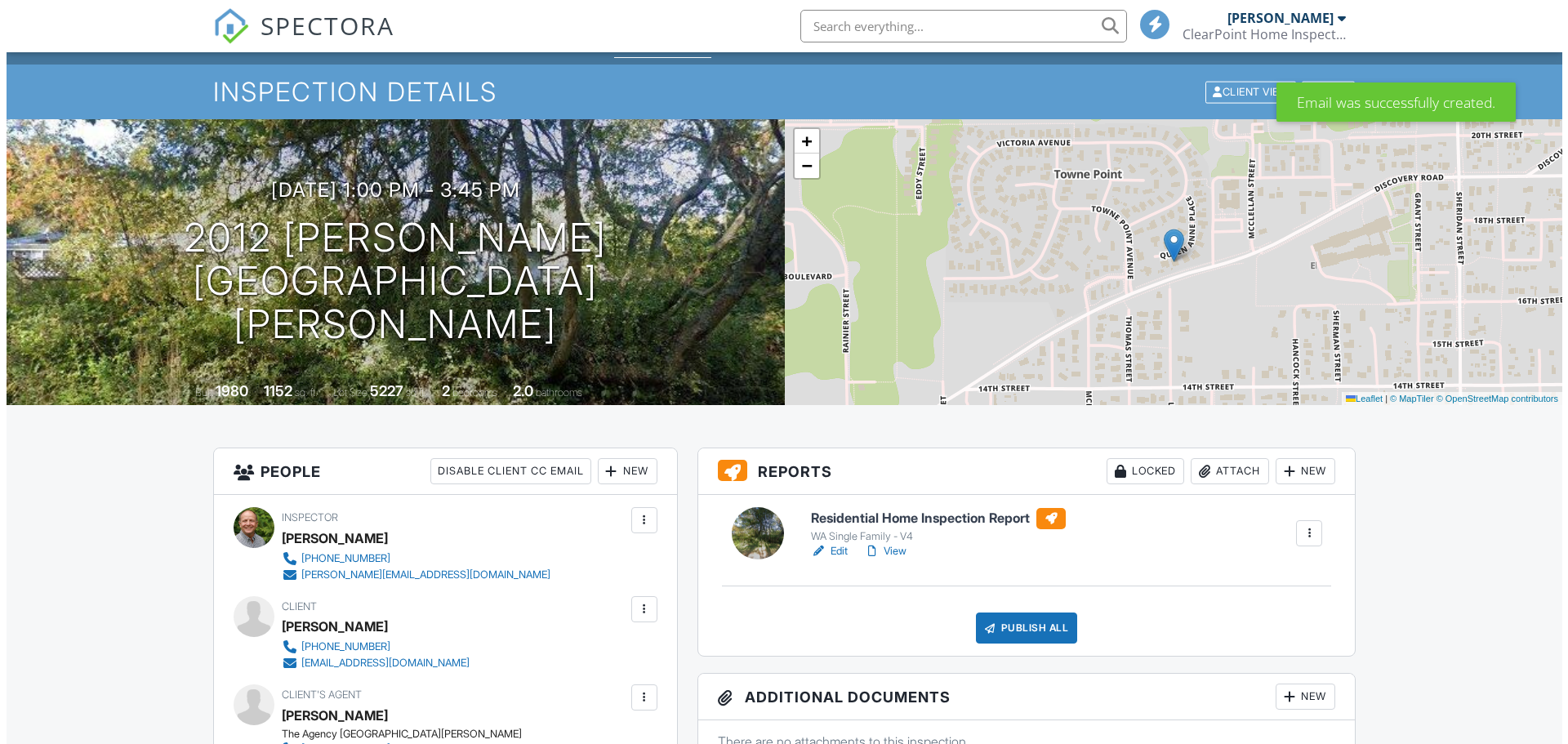
scroll to position [572, 0]
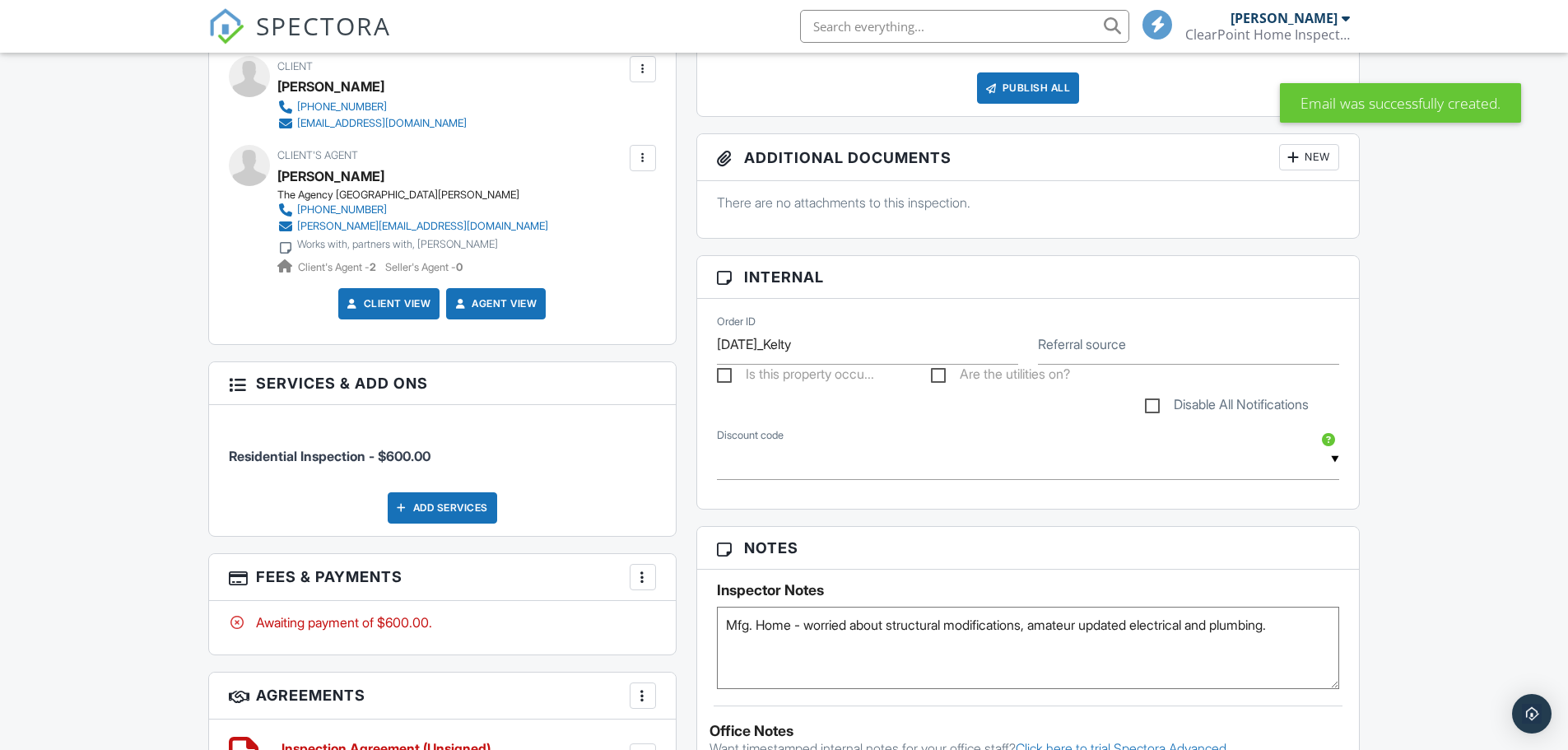
click at [642, 159] on div at bounding box center [642, 158] width 16 height 16
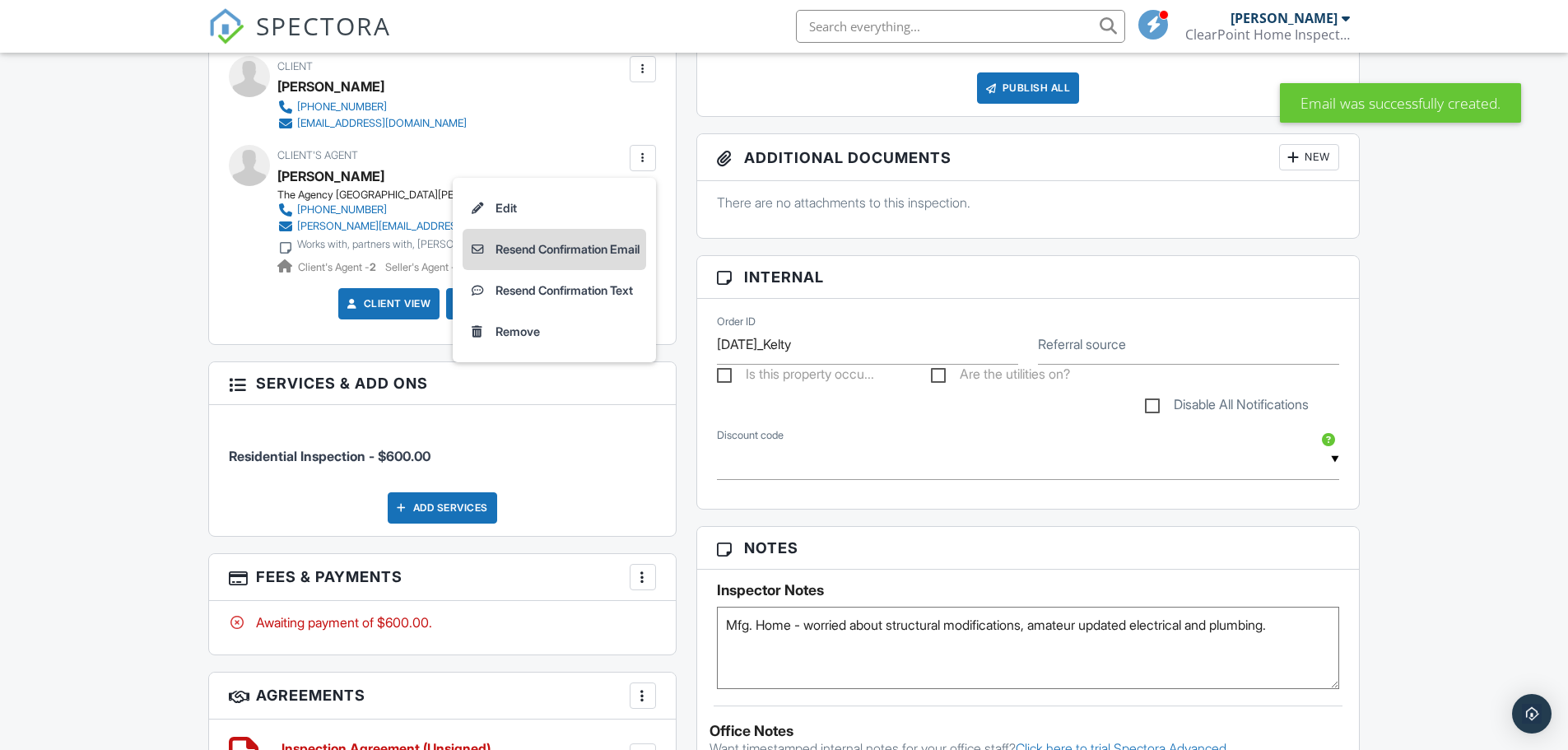
click at [558, 251] on li "Resend Confirmation Email" at bounding box center [555, 249] width 184 height 41
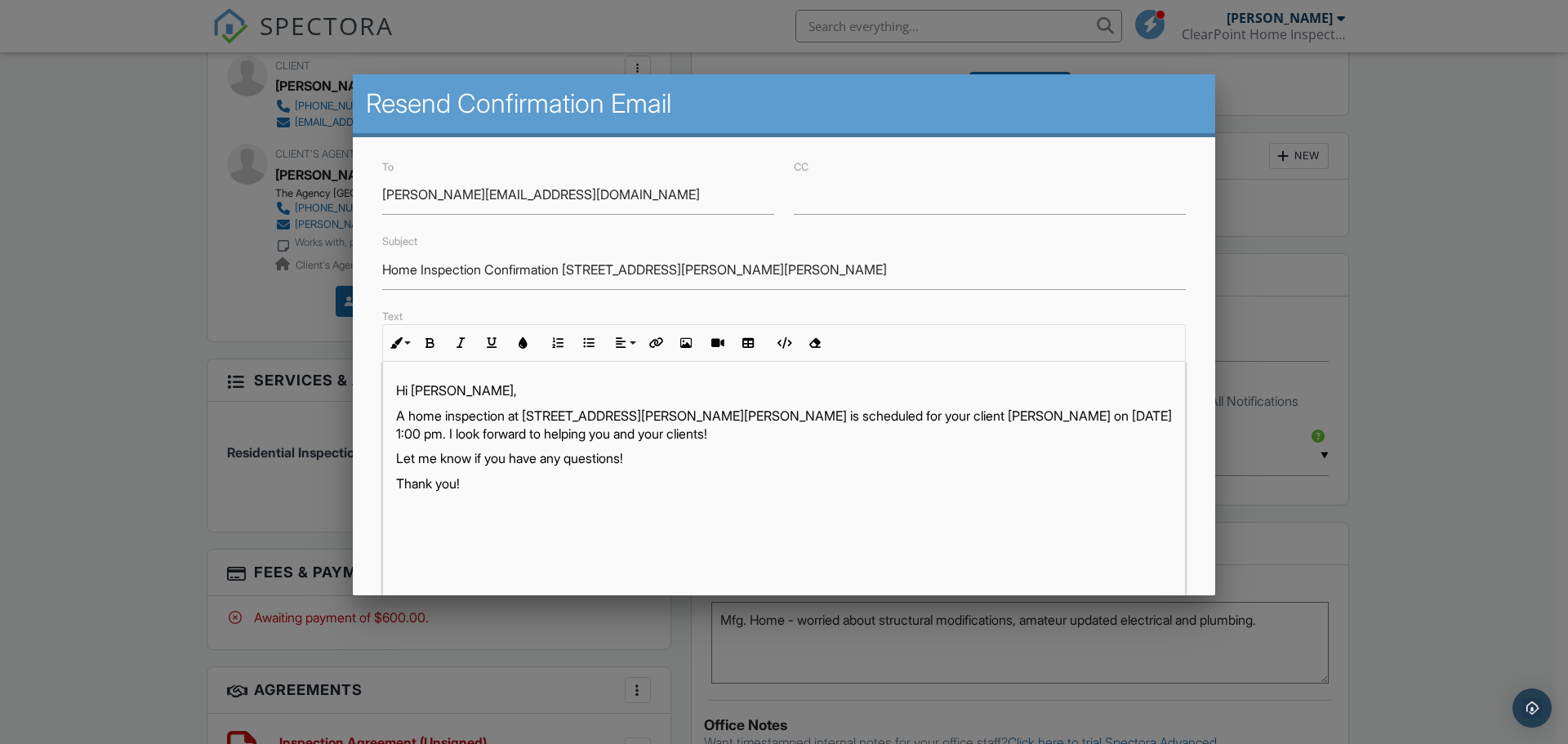
click at [458, 391] on p "Hi [PERSON_NAME]," at bounding box center [784, 390] width 776 height 18
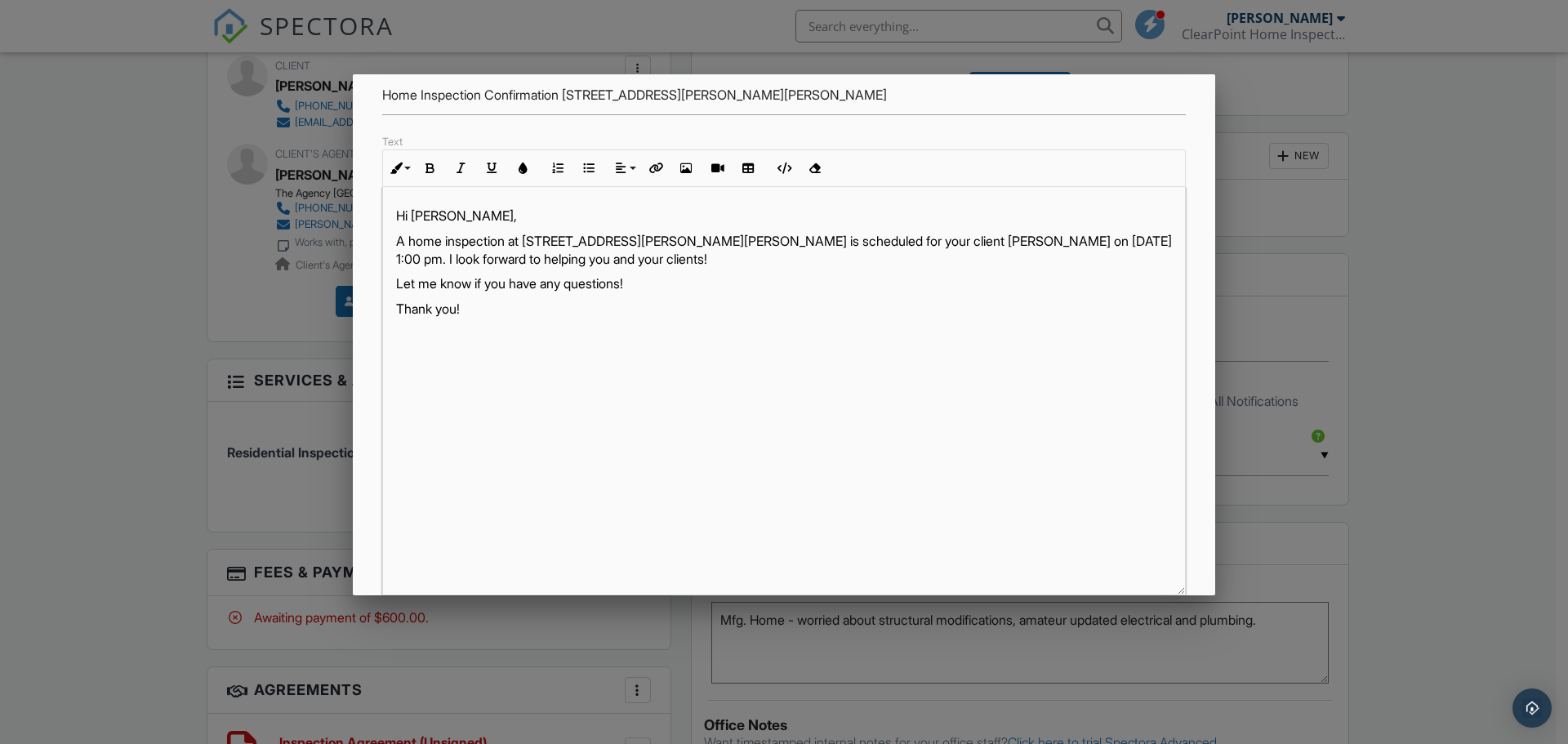
scroll to position [282, 0]
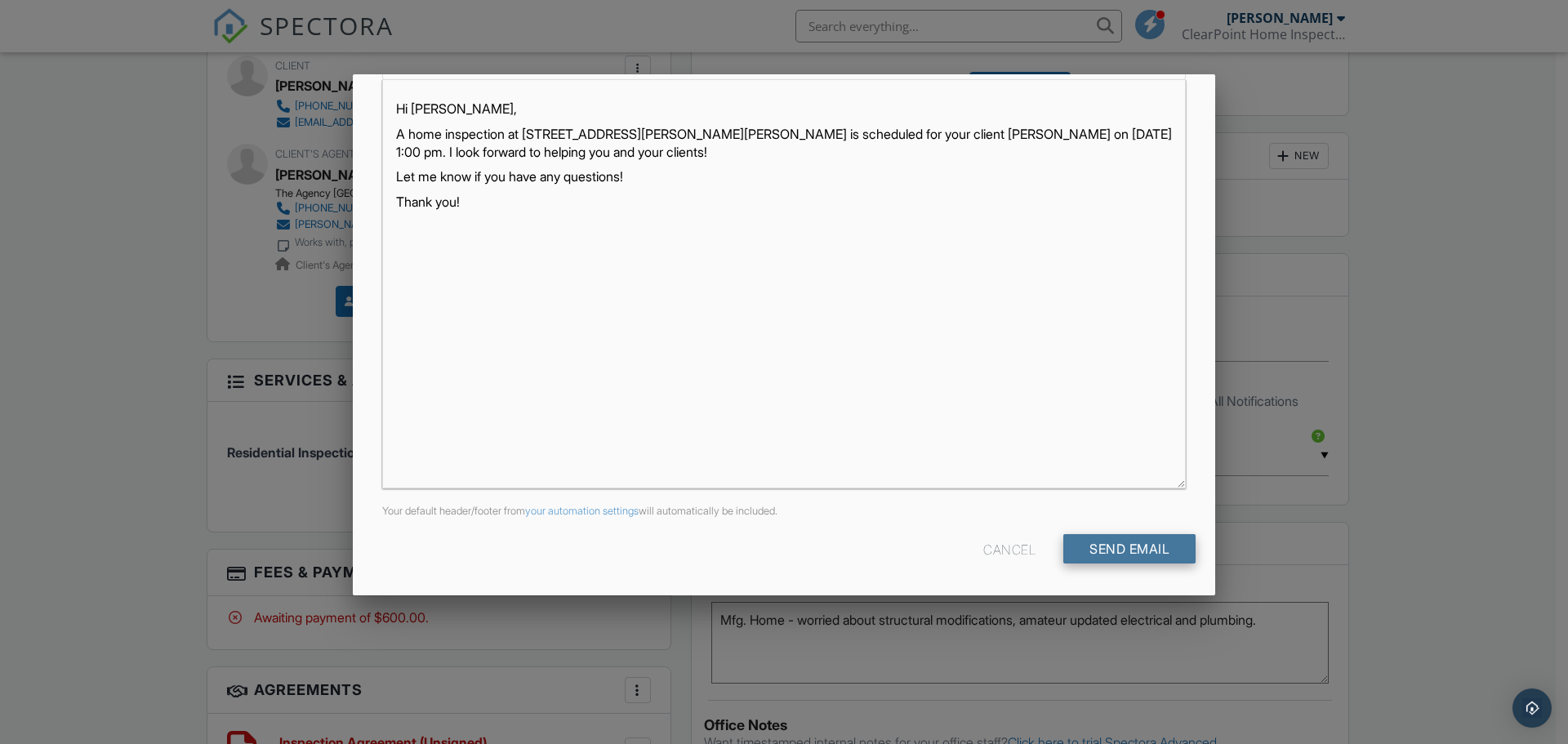
click at [1116, 550] on input "Send Email" at bounding box center [1129, 549] width 132 height 29
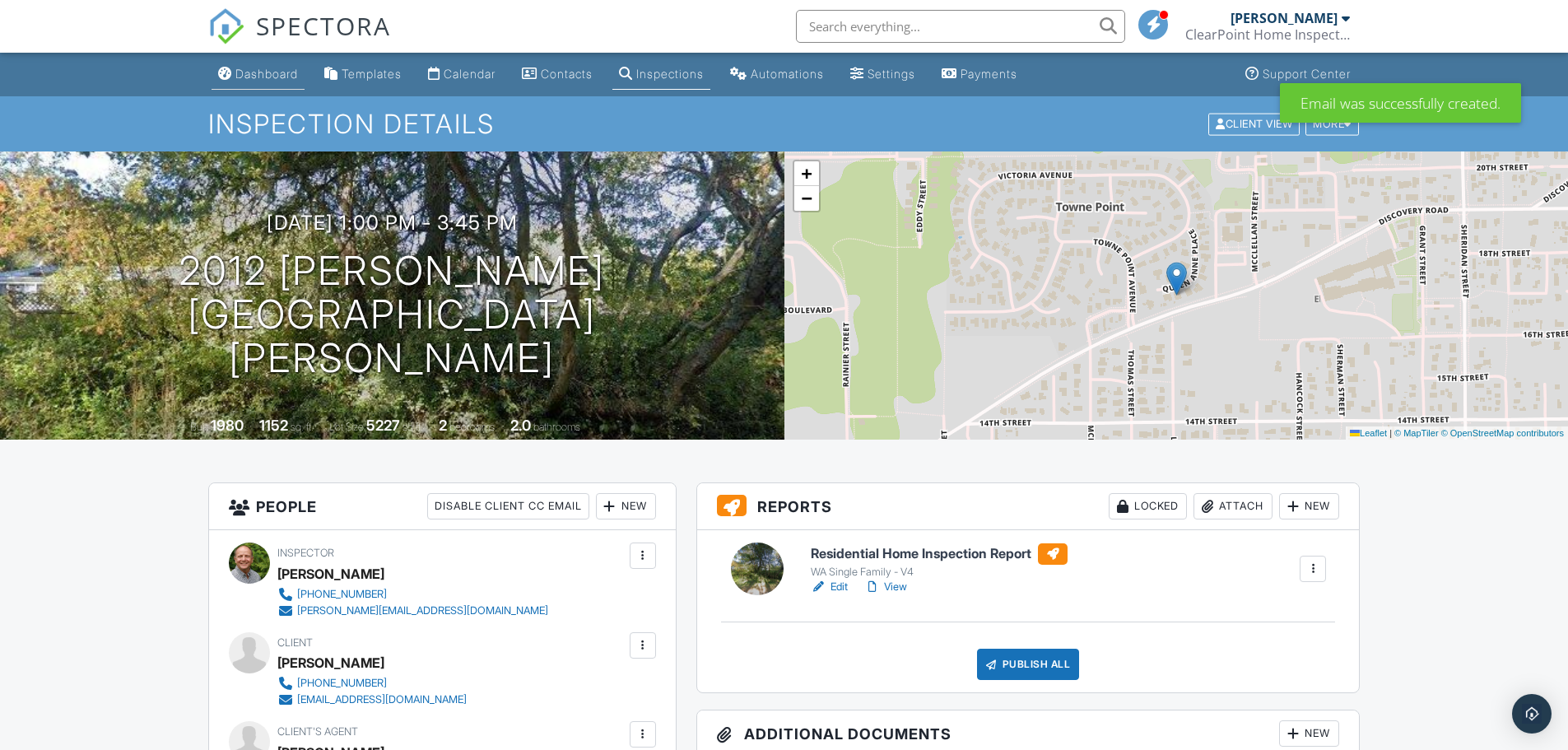
click at [270, 75] on div "Dashboard" at bounding box center [266, 74] width 62 height 14
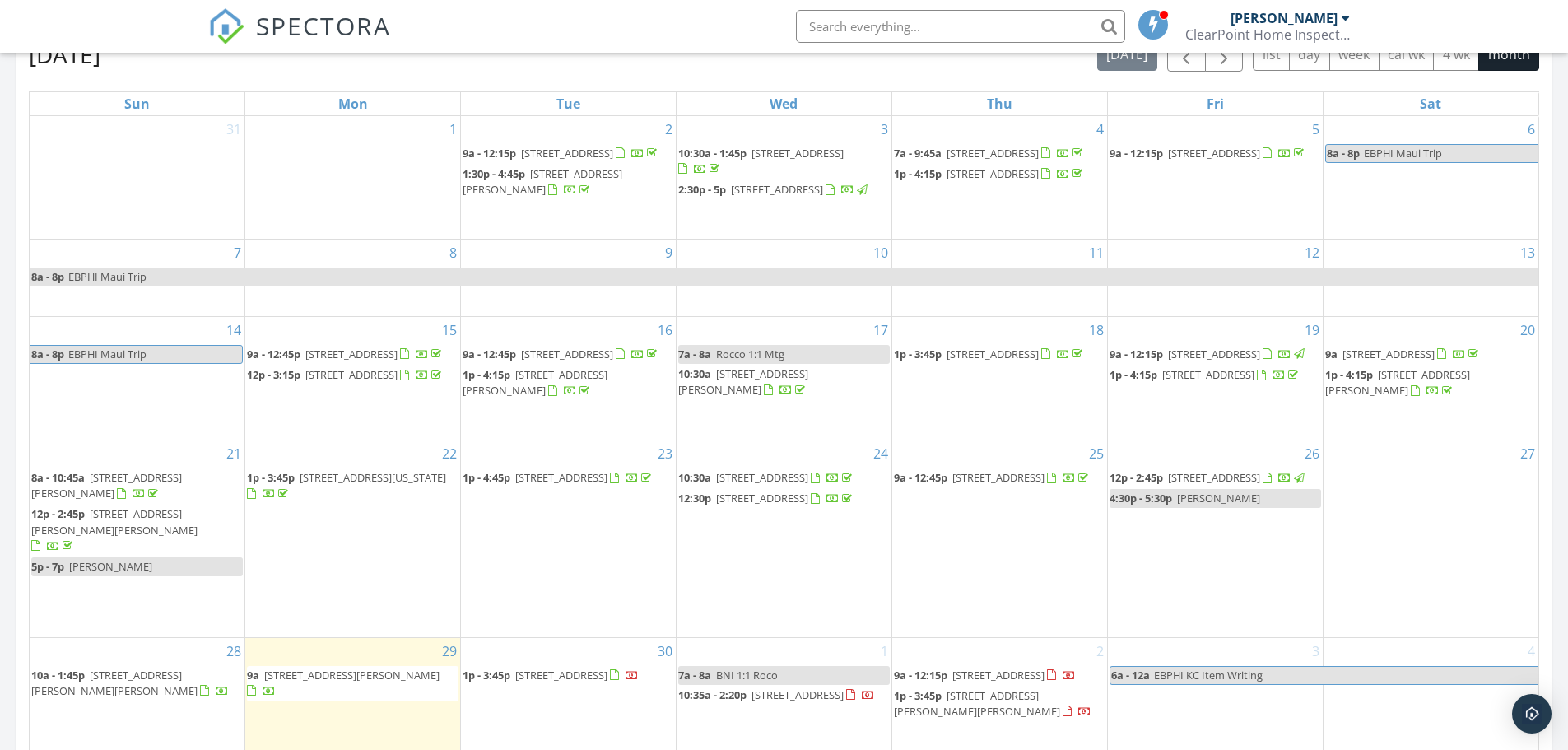
scroll to position [988, 0]
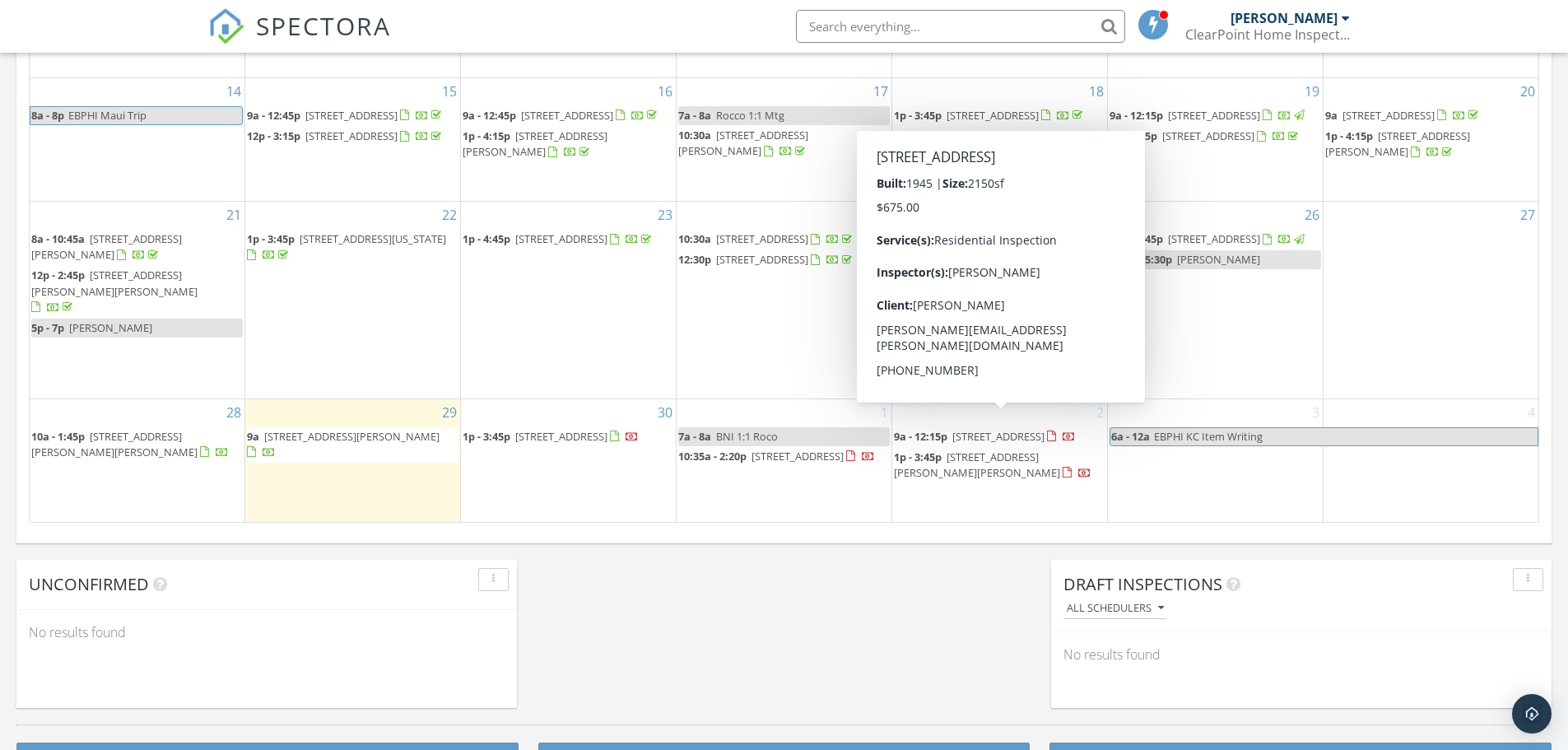
click at [952, 440] on span "4073 Erlands Point Rd NW, Bremerton 98312" at bounding box center [998, 436] width 92 height 14
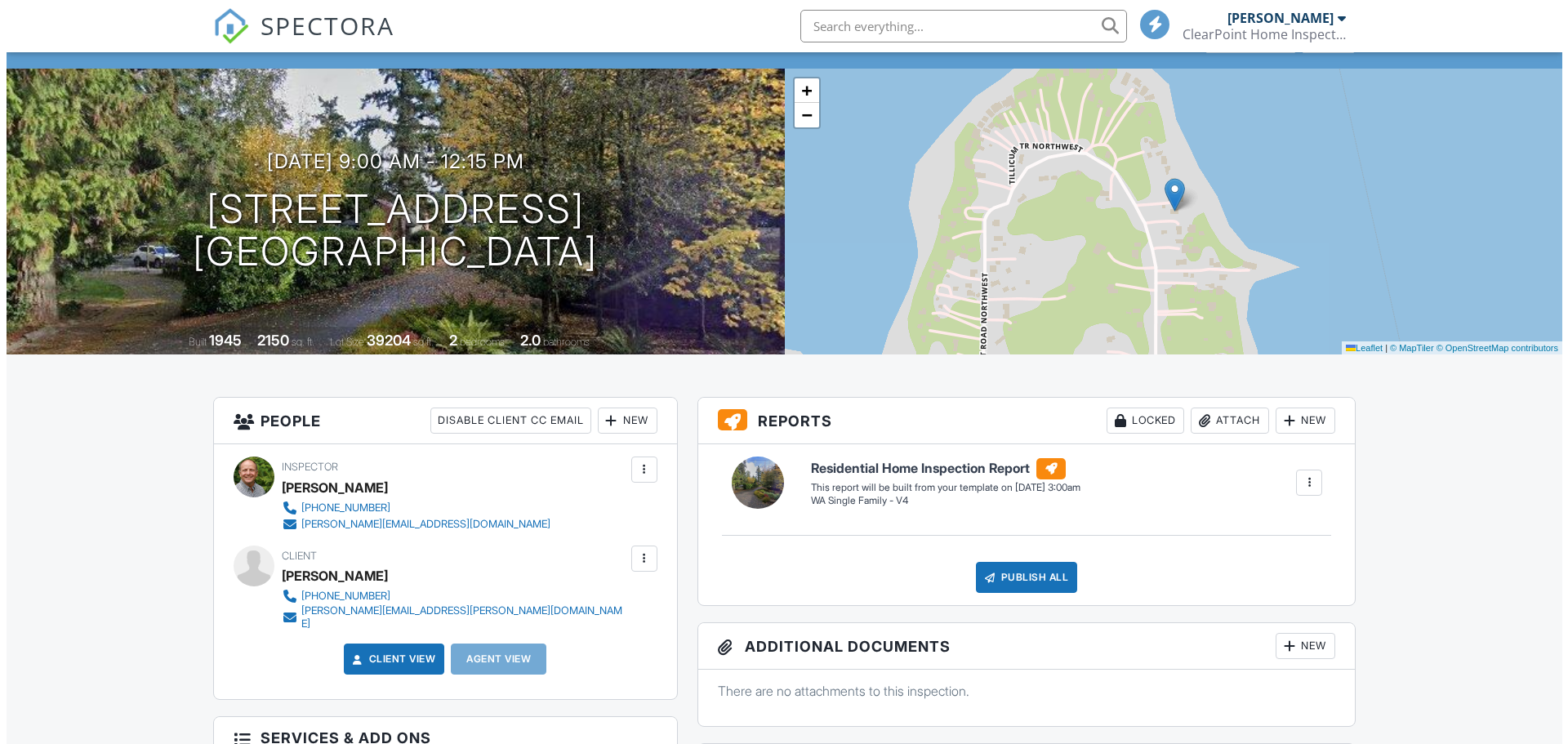
scroll to position [163, 0]
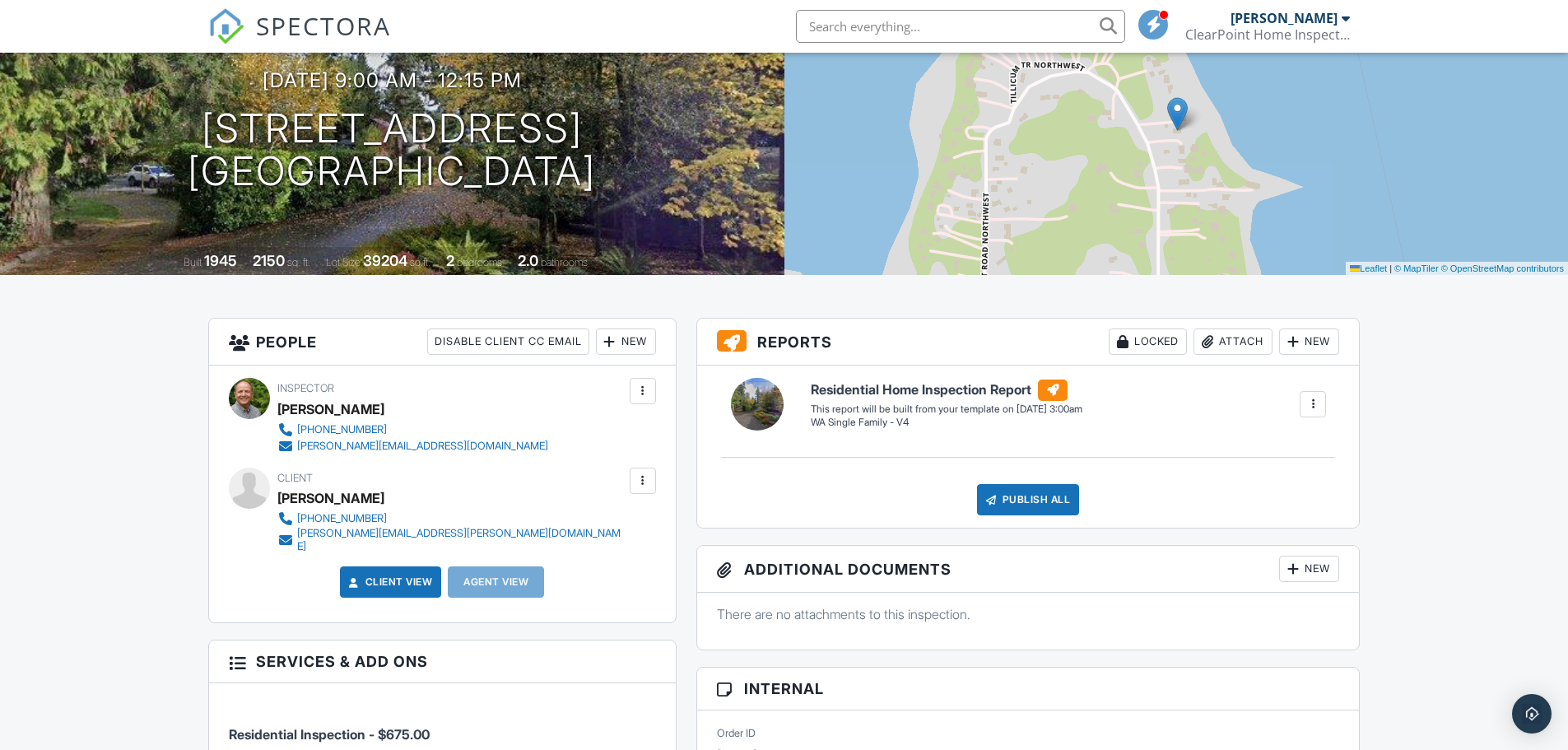
click at [644, 478] on div at bounding box center [642, 480] width 16 height 16
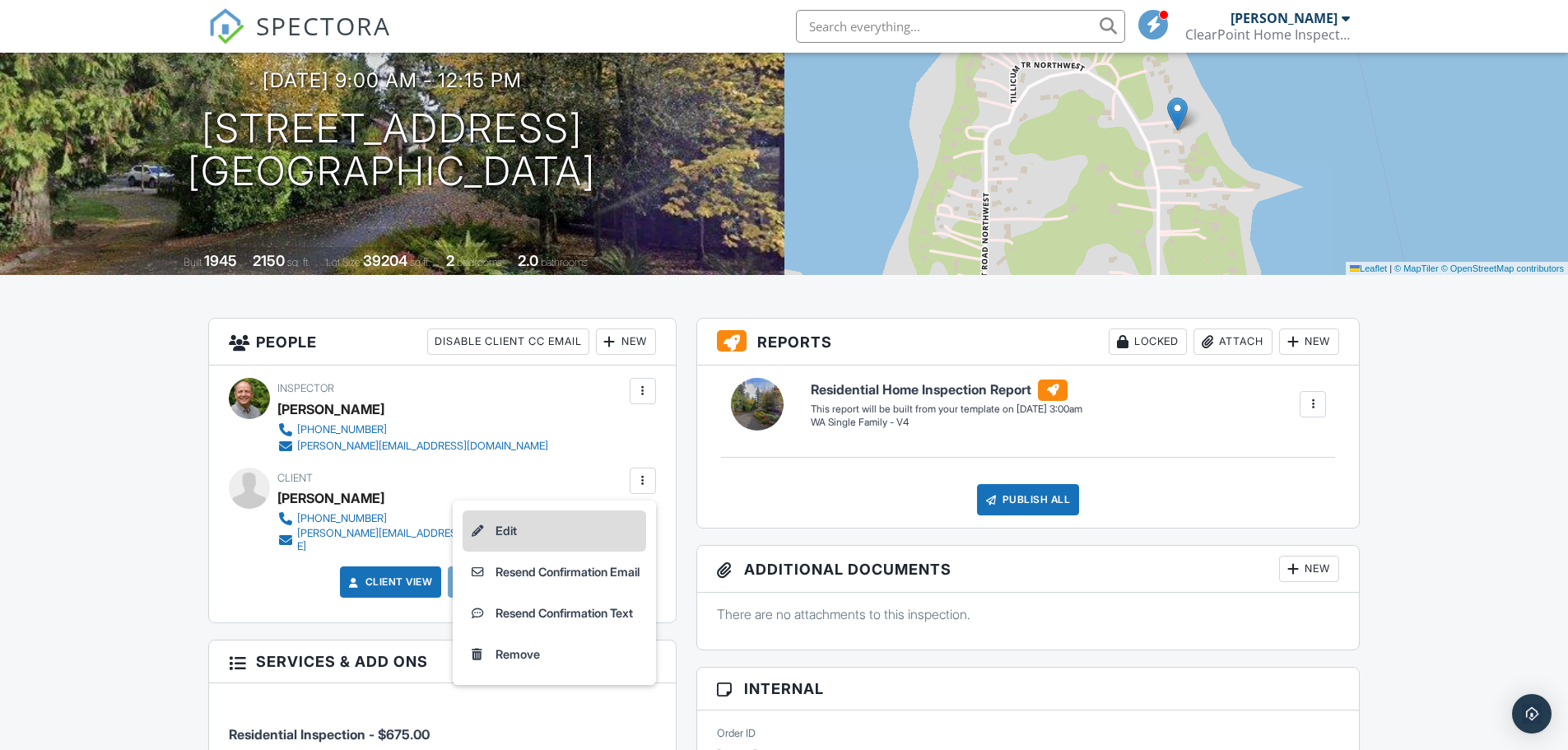
click at [512, 535] on li "Edit" at bounding box center [555, 531] width 184 height 41
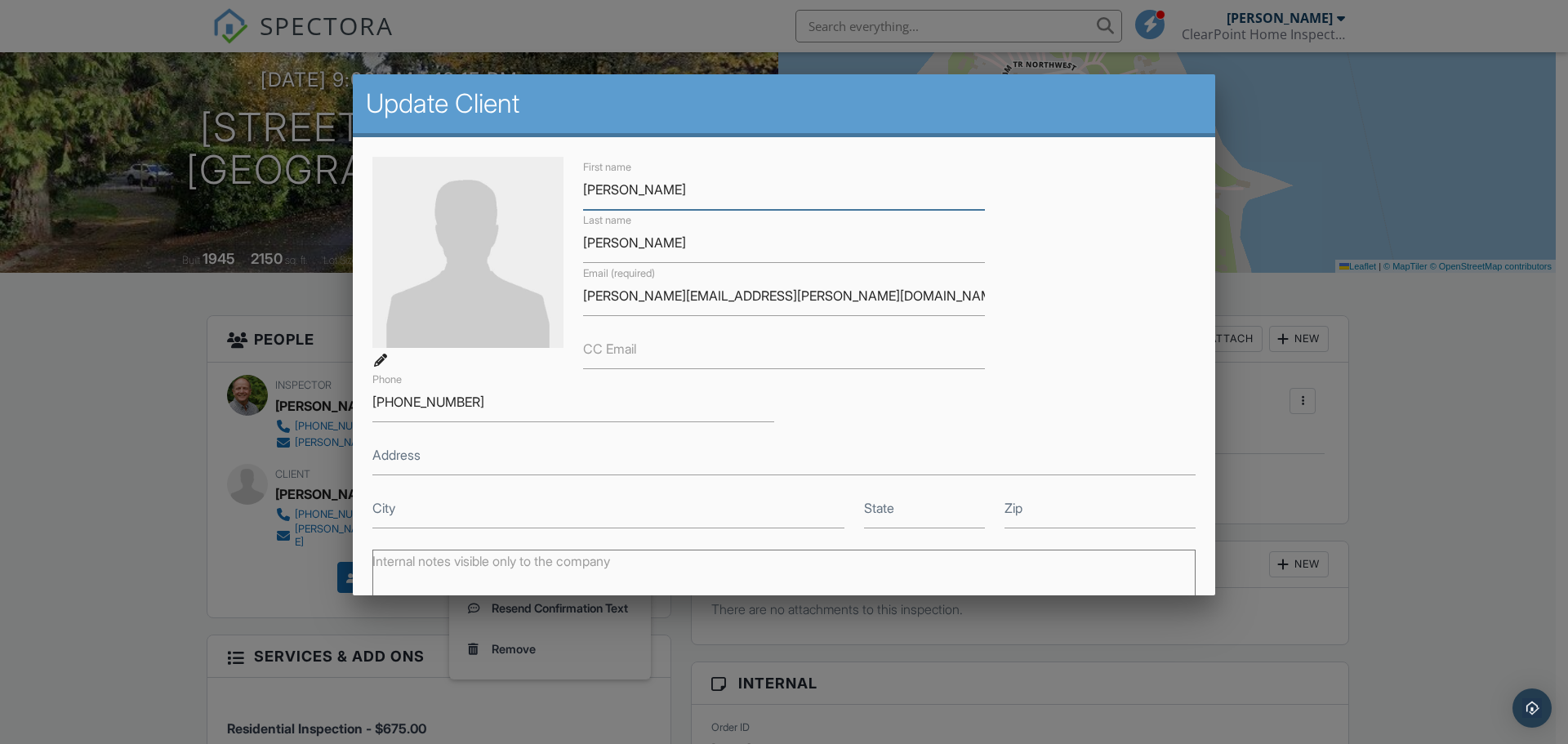
click at [594, 187] on input "Jonh" at bounding box center [784, 190] width 402 height 40
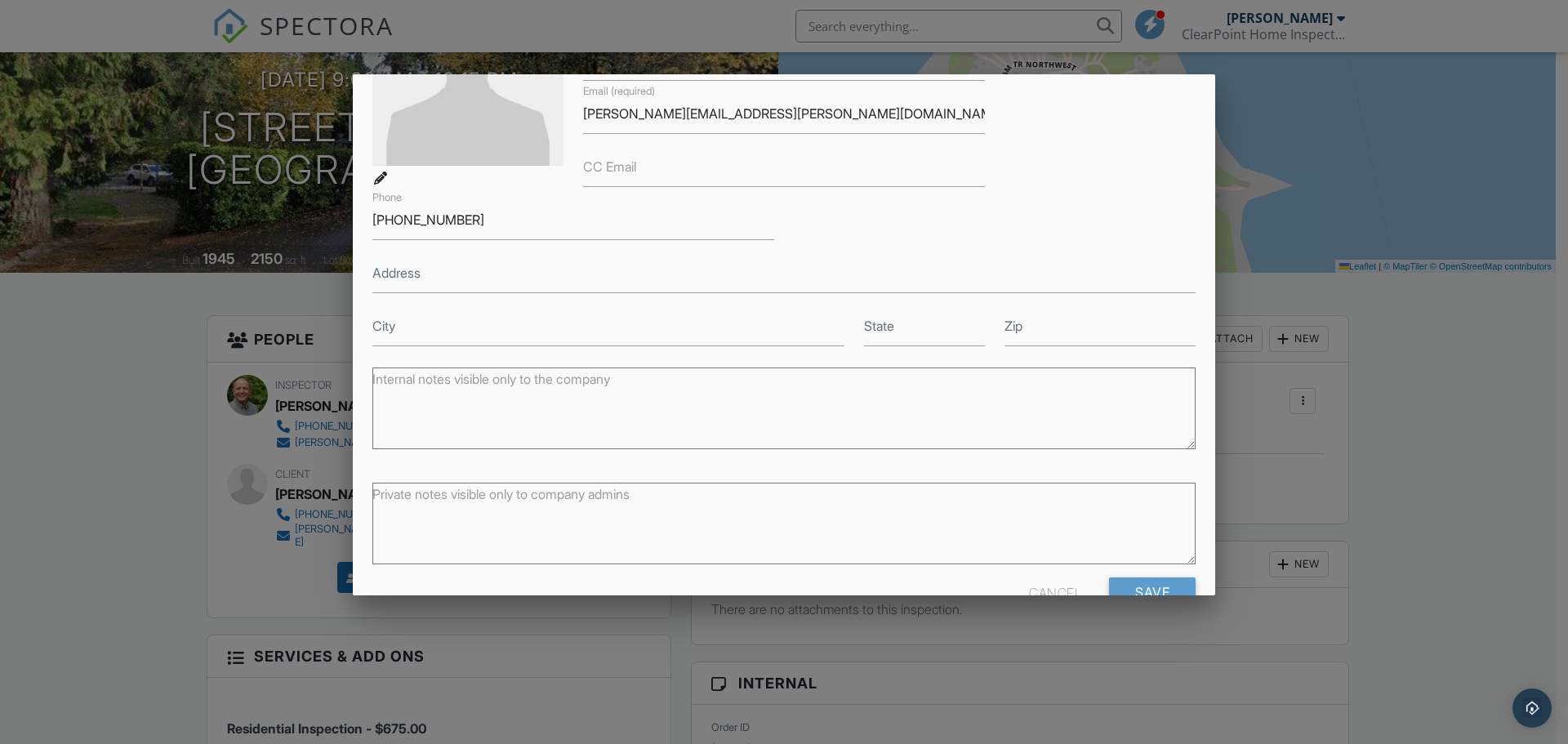
scroll to position [226, 0]
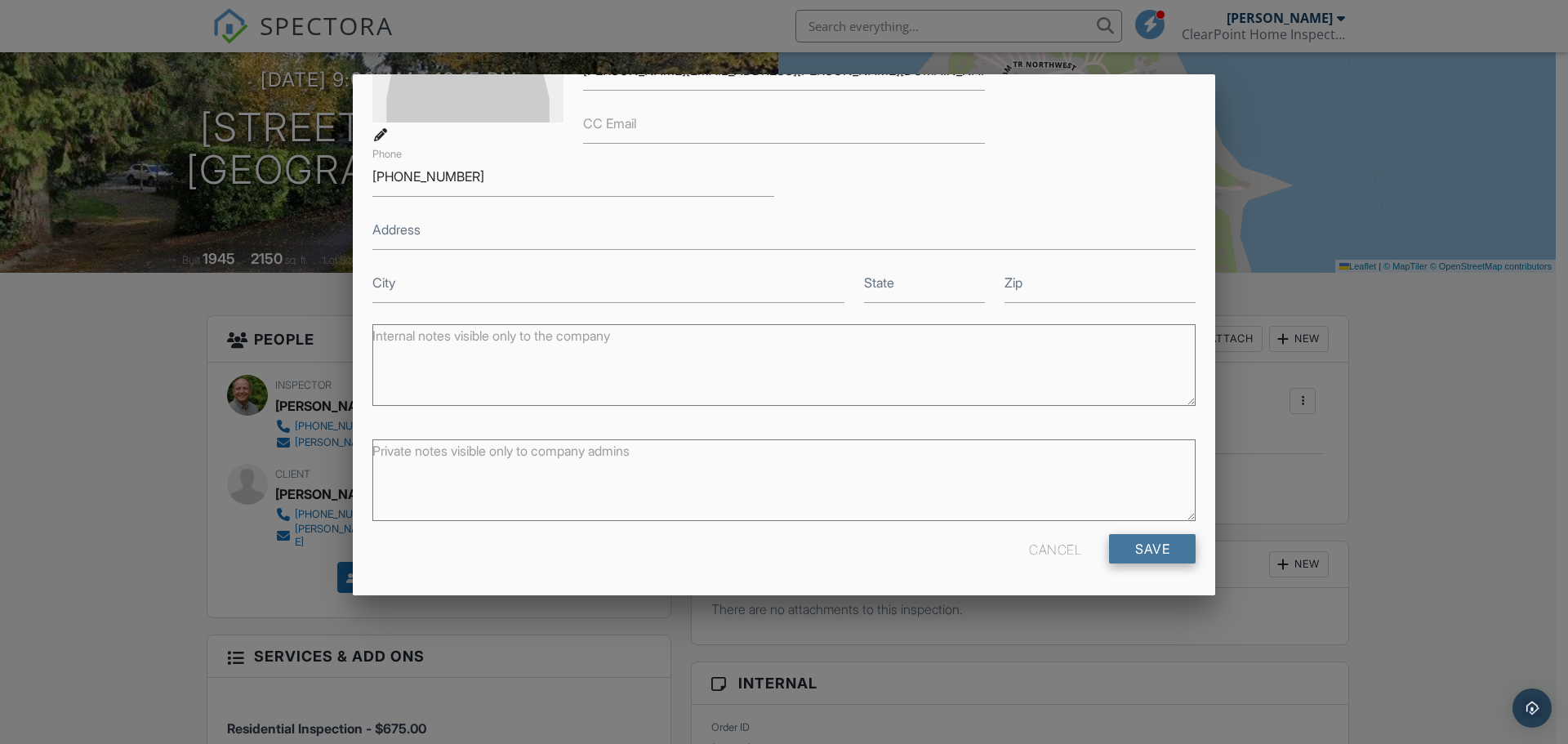
type input "John"
click at [1144, 549] on input "Save" at bounding box center [1152, 549] width 86 height 29
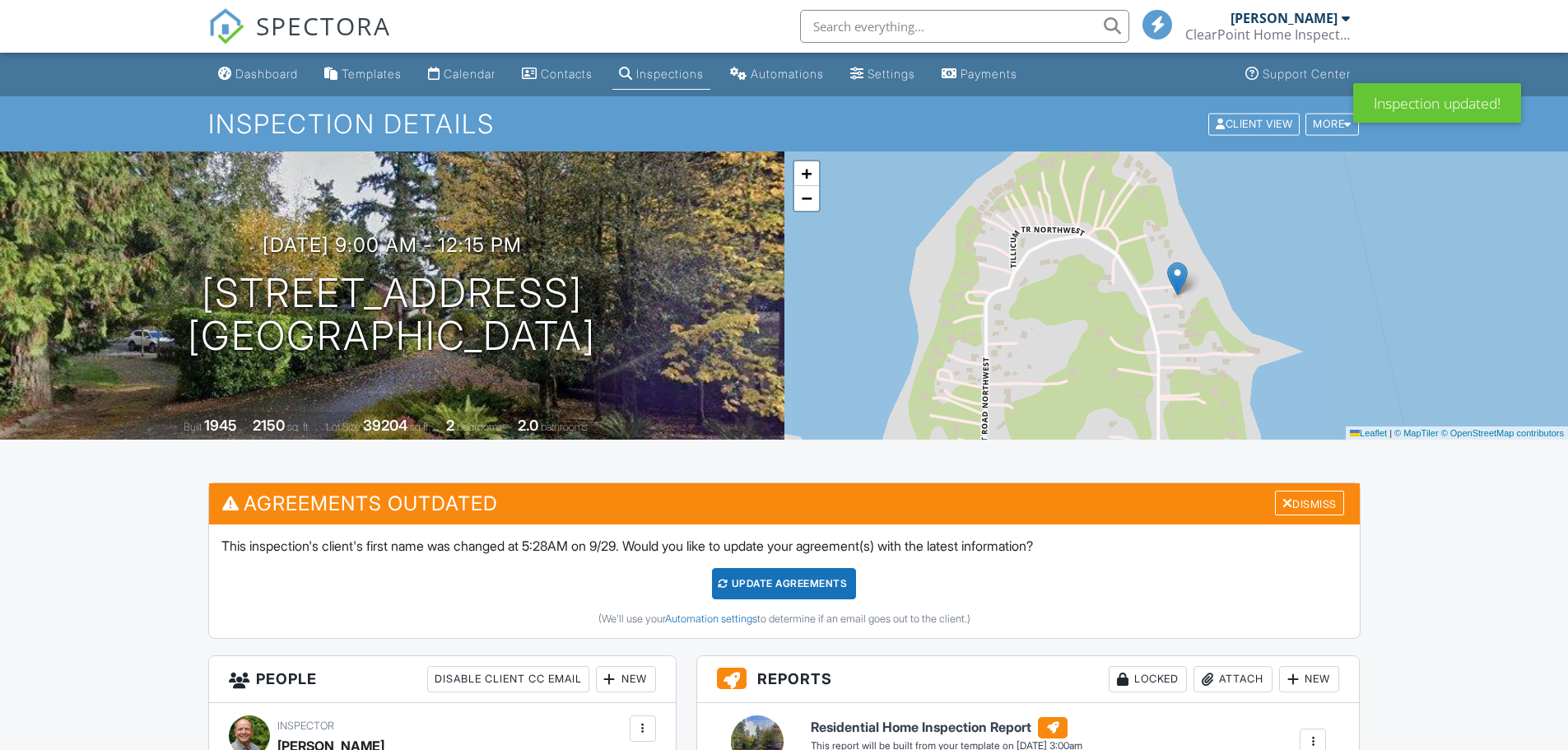
click at [821, 578] on div "Update Agreements" at bounding box center [784, 584] width 144 height 32
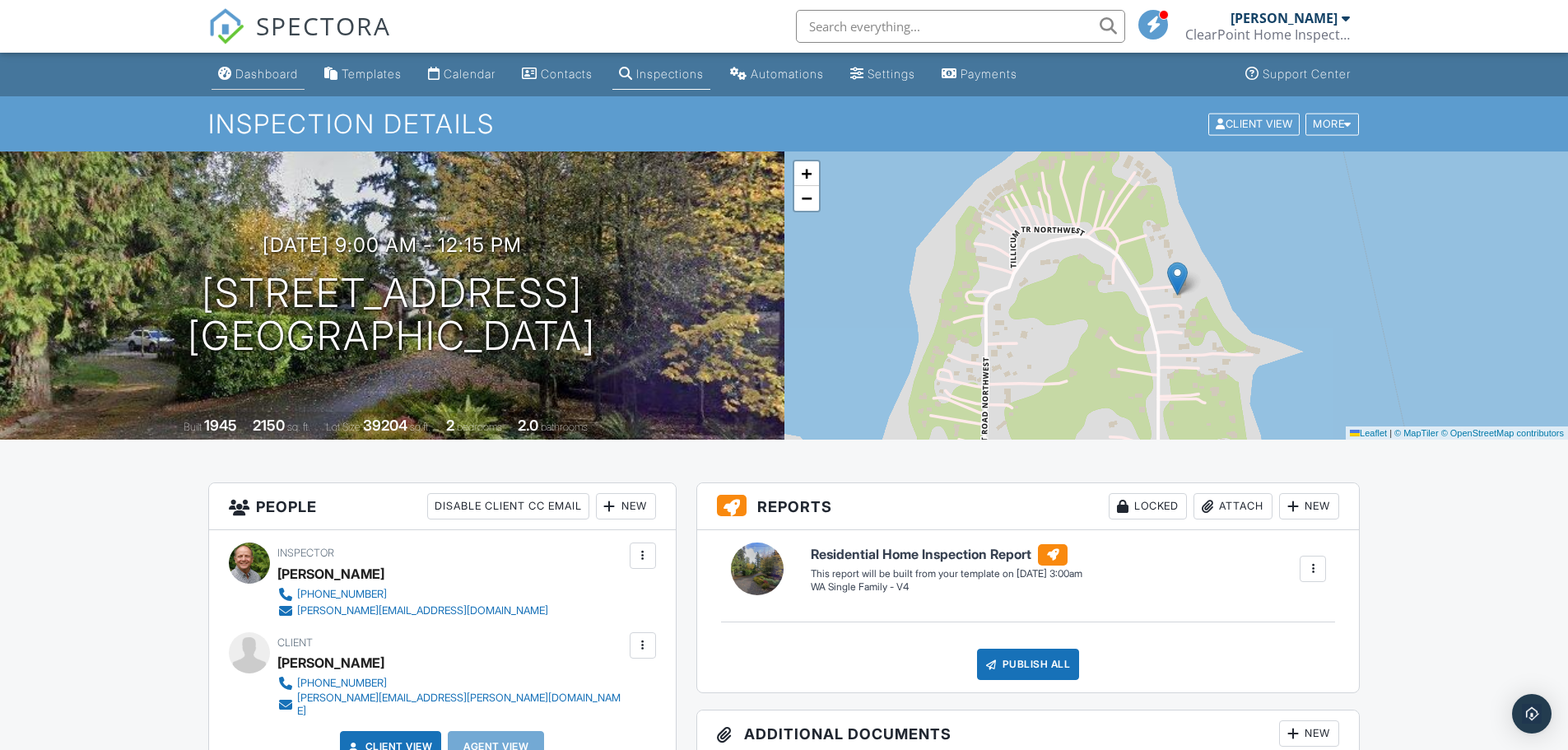
click at [270, 76] on div "Dashboard" at bounding box center [266, 74] width 62 height 14
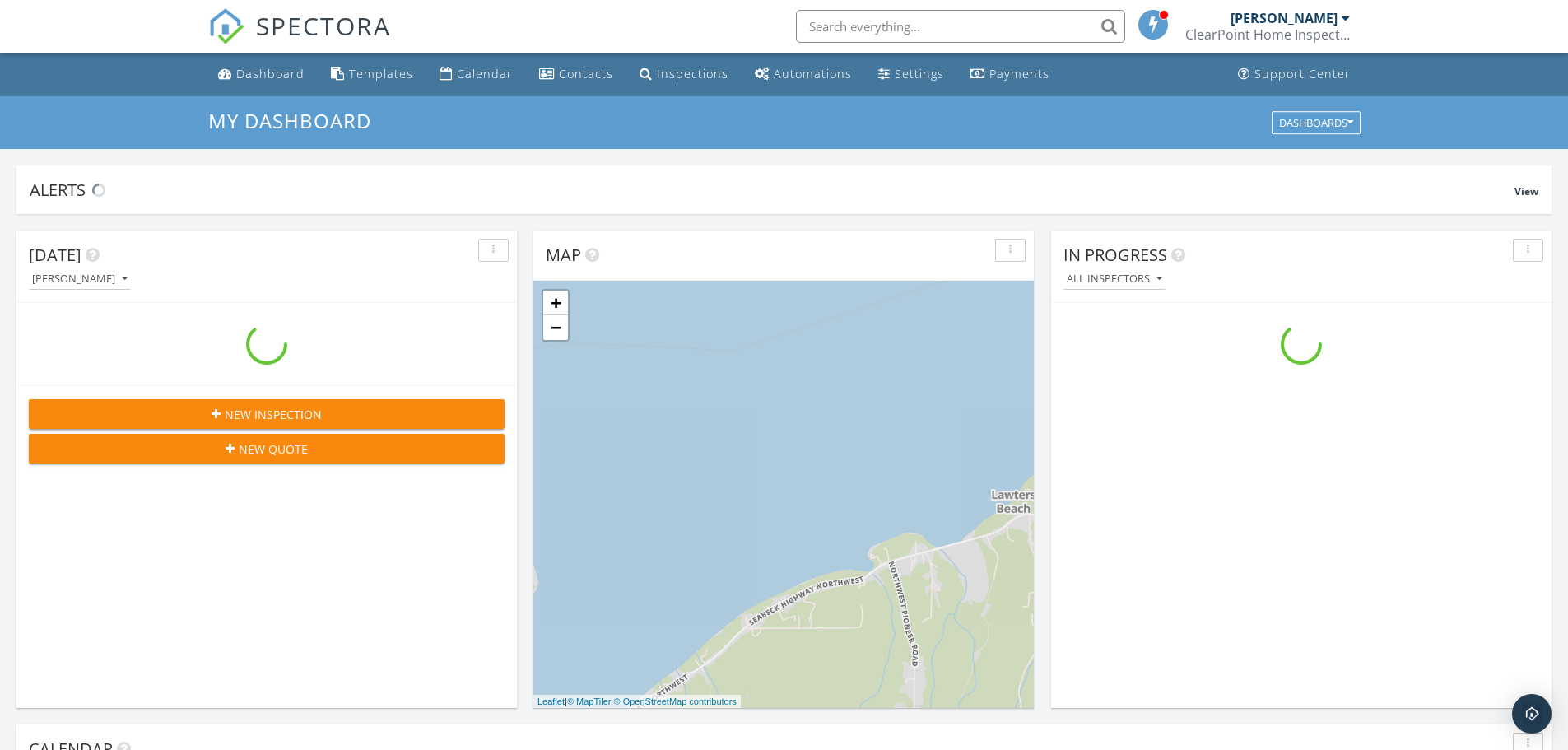
scroll to position [1525, 1594]
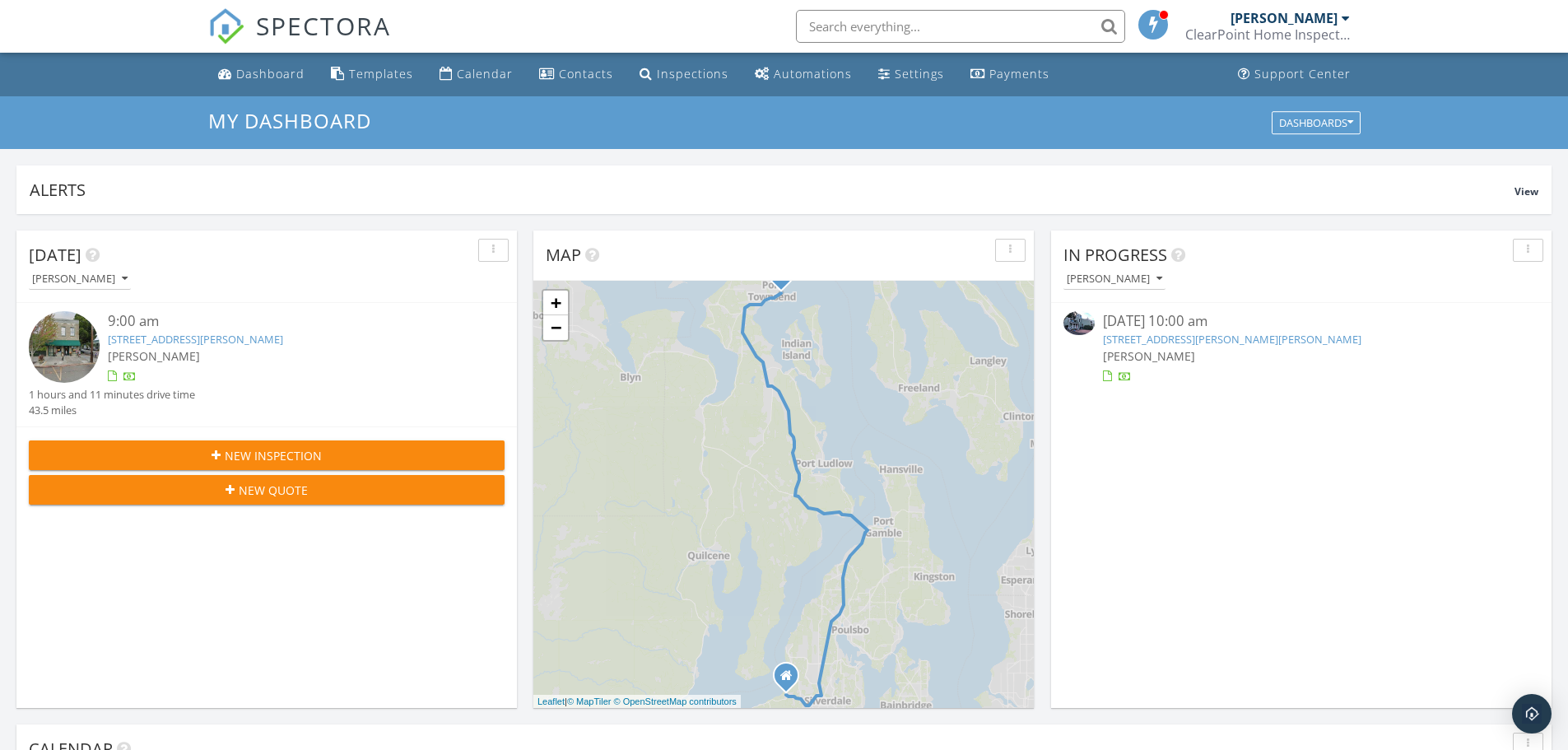
click at [1143, 341] on link "8116 Kaster Dr NE, Bremerton, WA 98311" at bounding box center [1232, 339] width 258 height 14
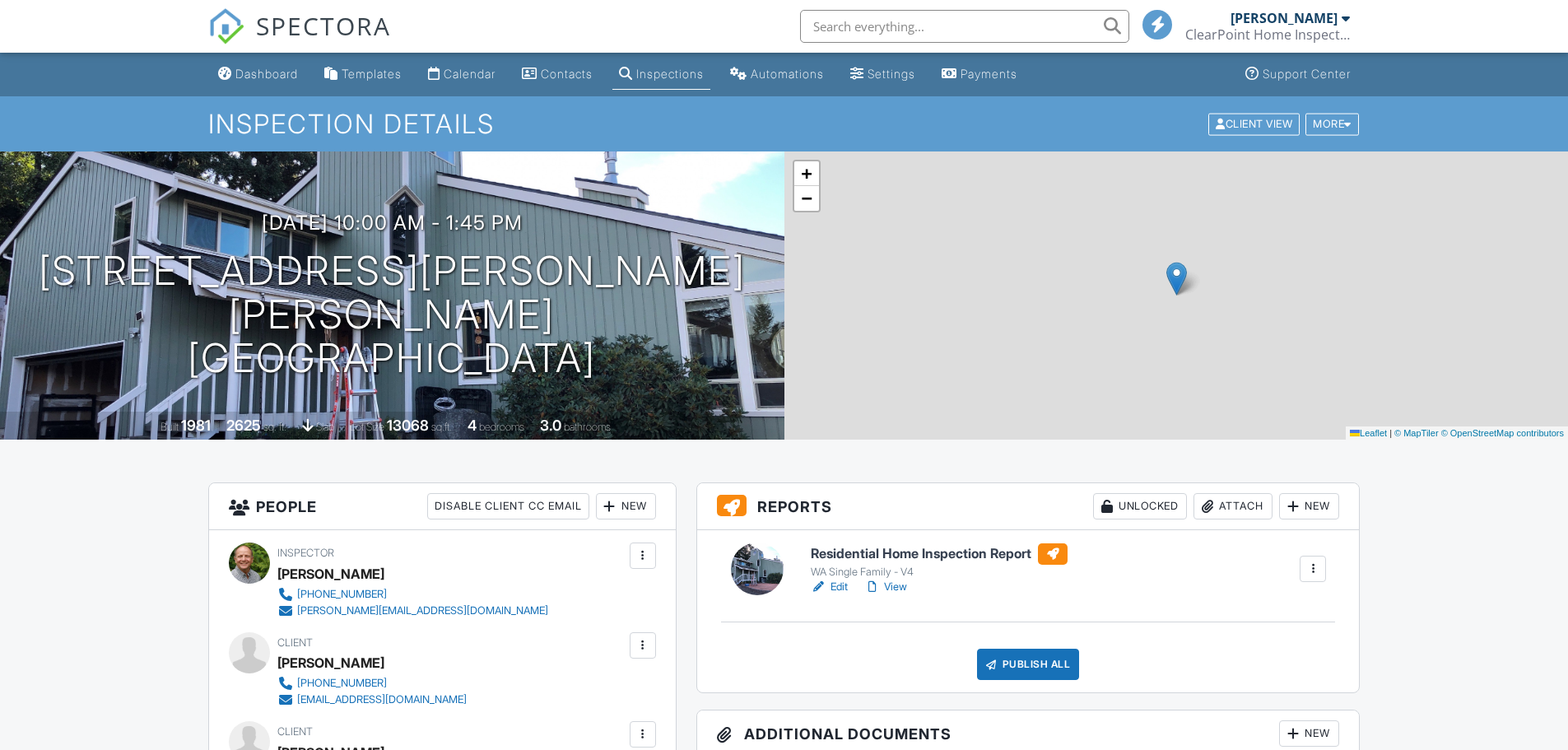
click at [837, 554] on h6 "Residential Home Inspection Report" at bounding box center [939, 554] width 257 height 21
